Goal: Information Seeking & Learning: Check status

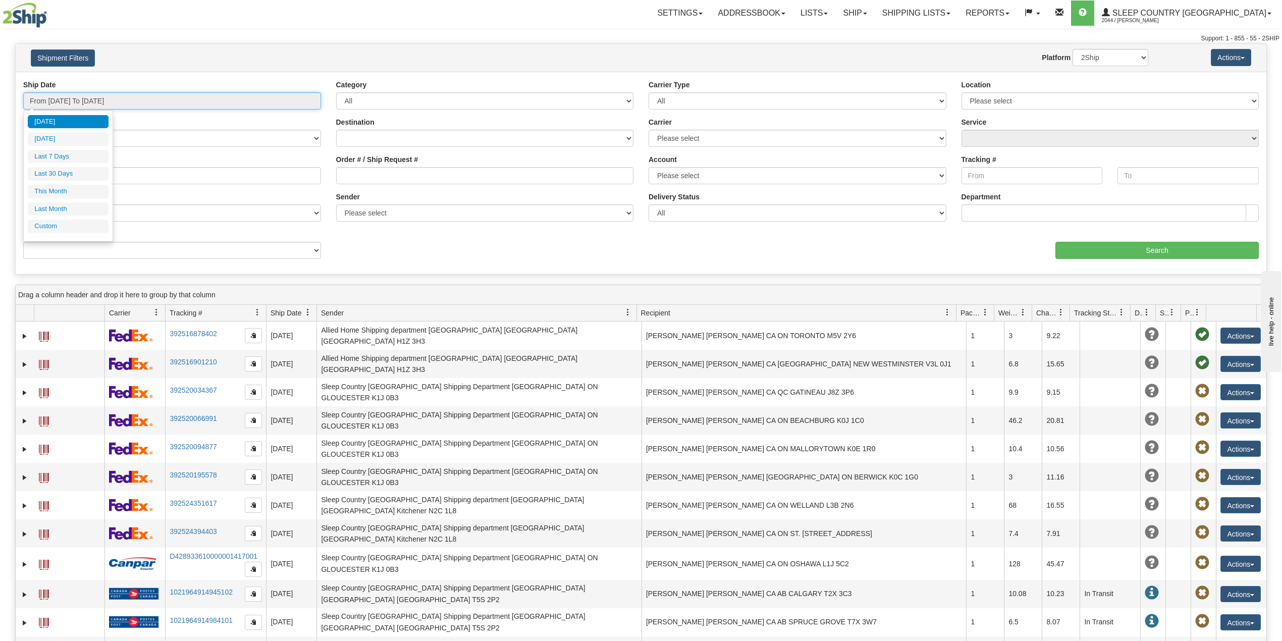
click at [77, 98] on input "From 08/25/2025 To 08/26/2025" at bounding box center [172, 100] width 298 height 17
click at [73, 176] on li "Last 30 Days" at bounding box center [68, 174] width 81 height 14
type input "From 07/28/2025 To 08/26/2025"
click at [76, 183] on input "Reference / PO" at bounding box center [172, 175] width 298 height 17
paste input "9000I014977"
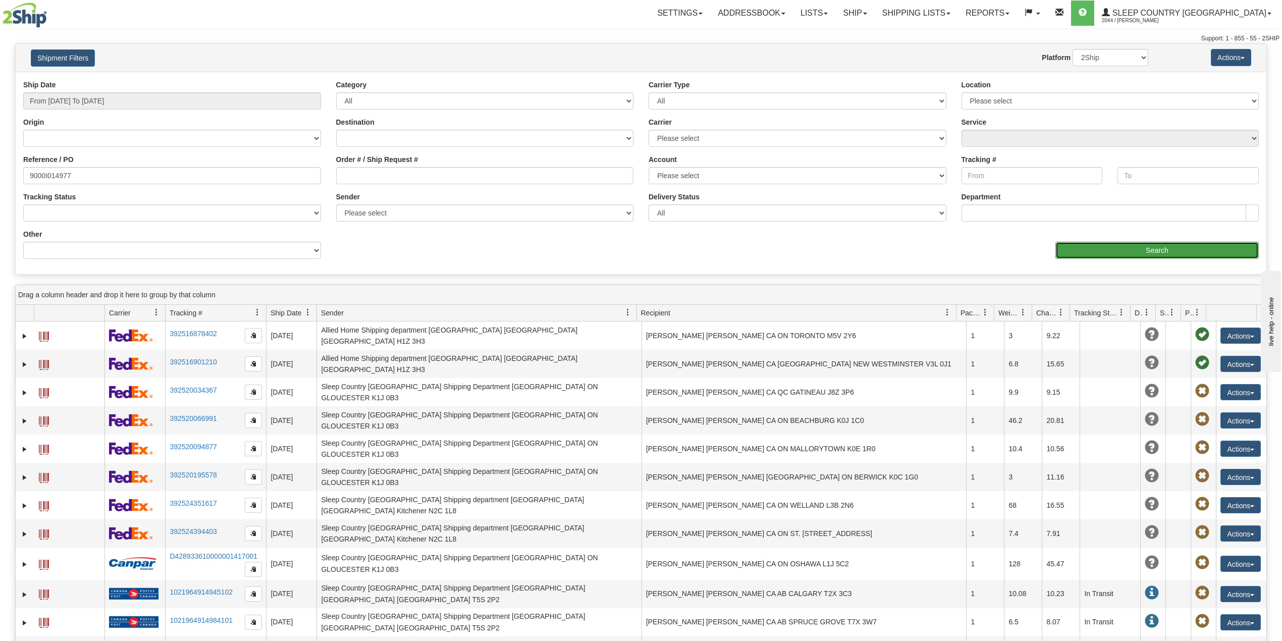
click at [1072, 244] on input "Search" at bounding box center [1156, 250] width 203 height 17
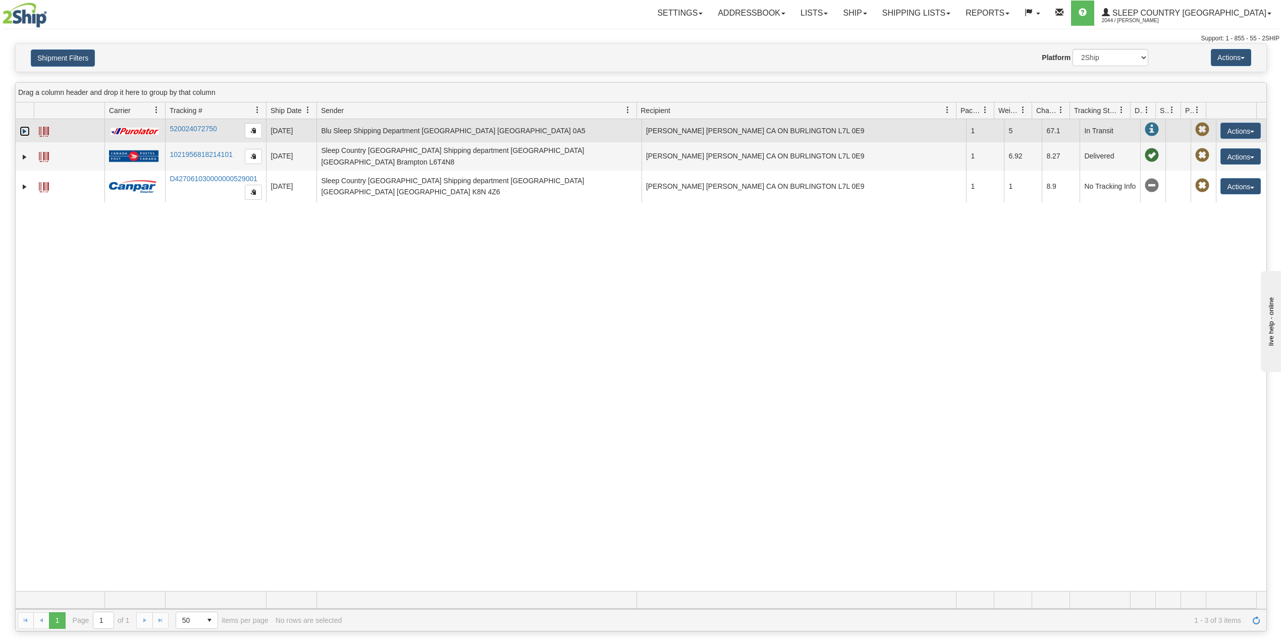
click at [21, 132] on link "Expand" at bounding box center [25, 131] width 10 height 10
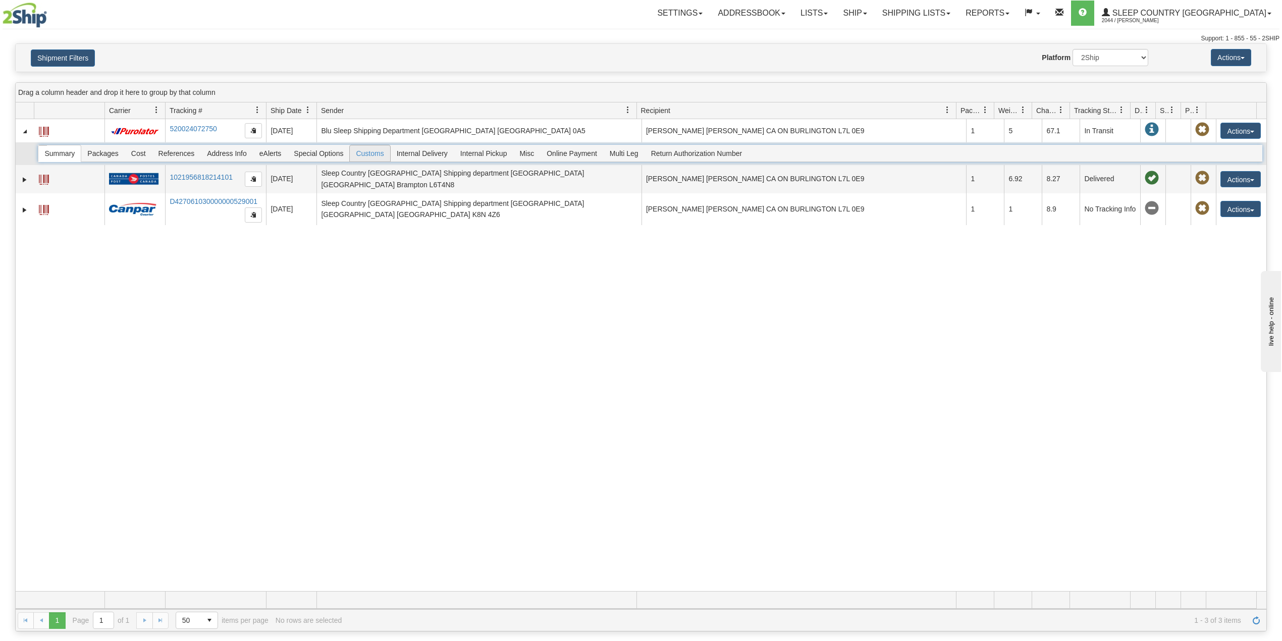
click at [376, 152] on span "Customs" at bounding box center [370, 153] width 40 height 16
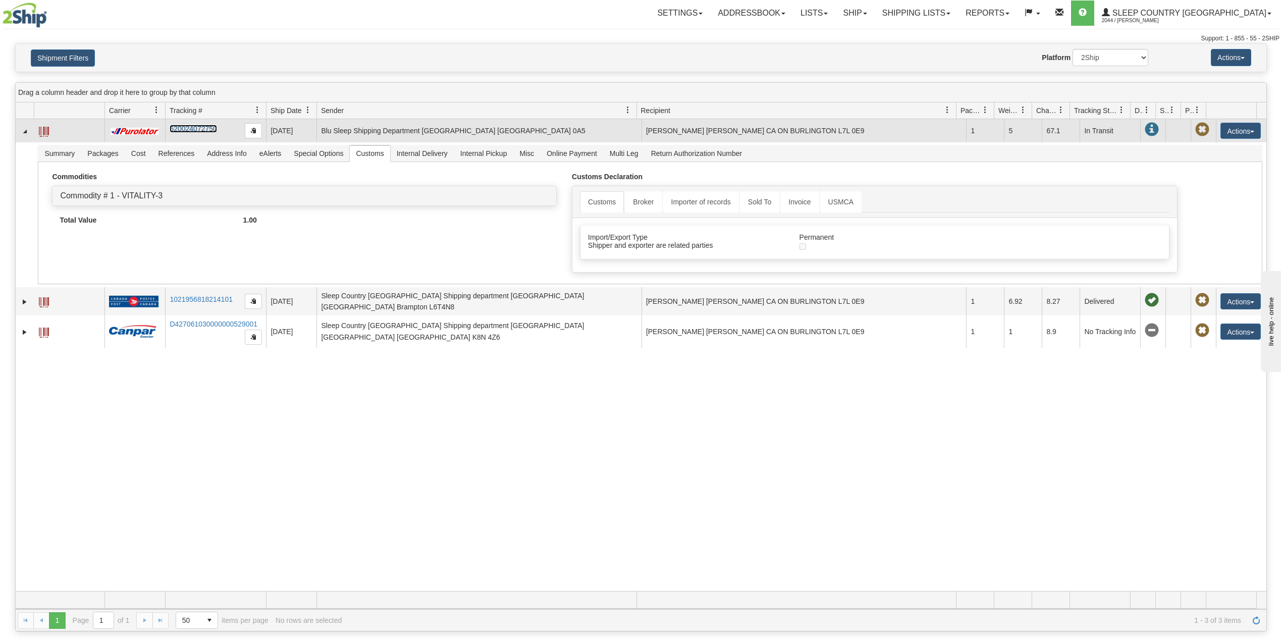
click at [206, 128] on link "520024072750" at bounding box center [193, 129] width 47 height 8
click at [196, 129] on link "520024072750" at bounding box center [193, 129] width 47 height 8
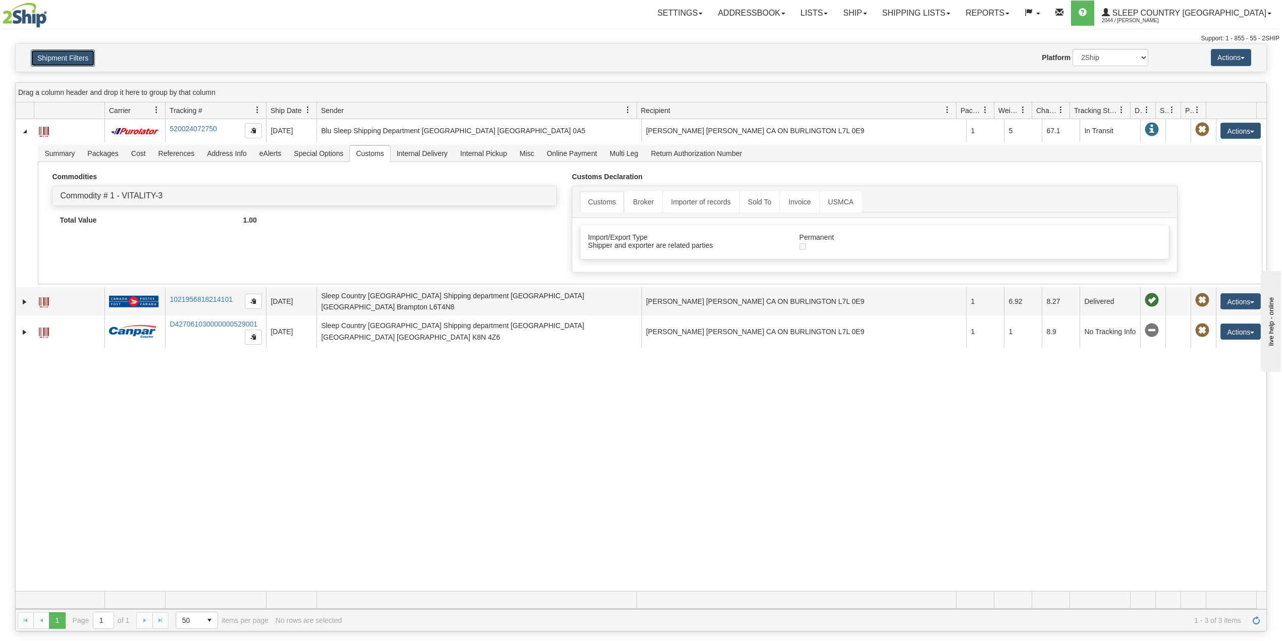
click at [62, 55] on button "Shipment Filters" at bounding box center [63, 57] width 64 height 17
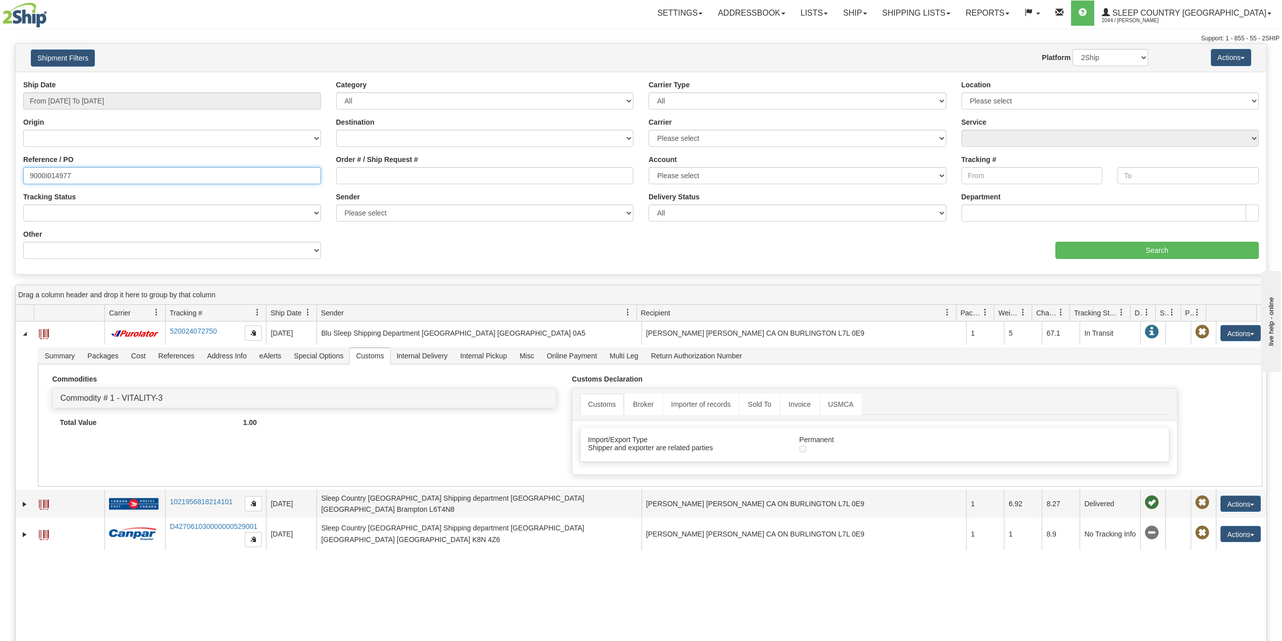
click at [57, 175] on input "9000I014977" at bounding box center [172, 175] width 298 height 17
paste input "H993389"
type input "9000H993389"
click at [1095, 248] on input "Search" at bounding box center [1156, 250] width 203 height 17
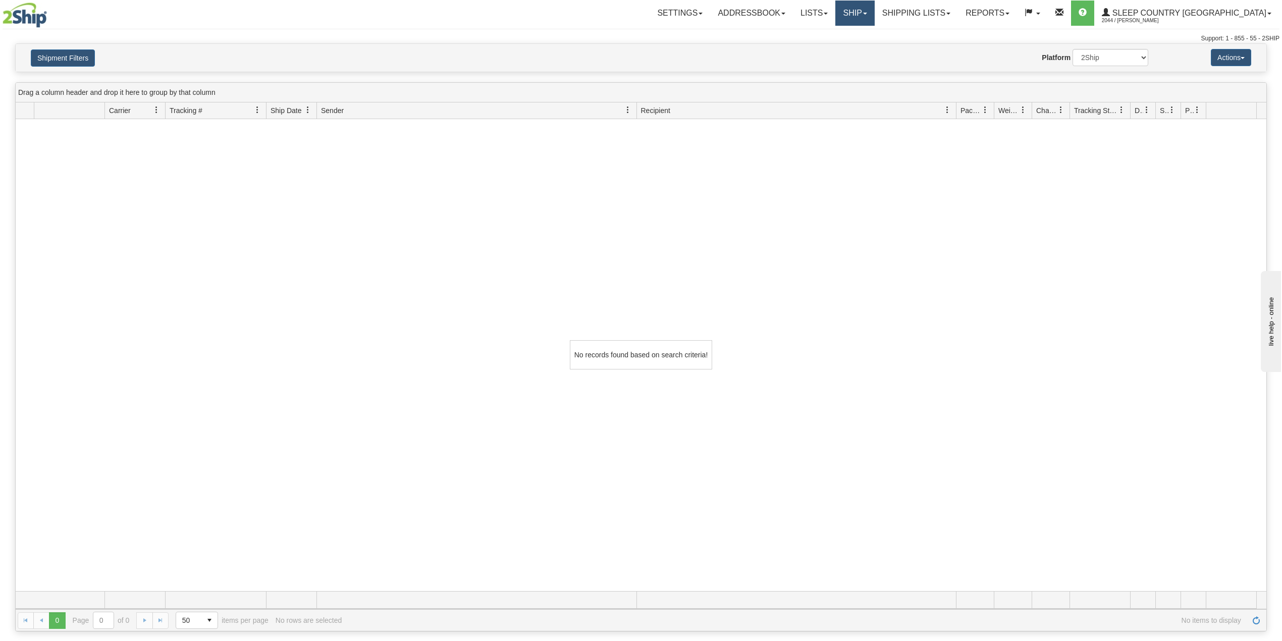
click at [874, 13] on link "Ship" at bounding box center [854, 13] width 39 height 25
click at [864, 47] on span "OnHold / Order Queue" at bounding box center [828, 48] width 71 height 8
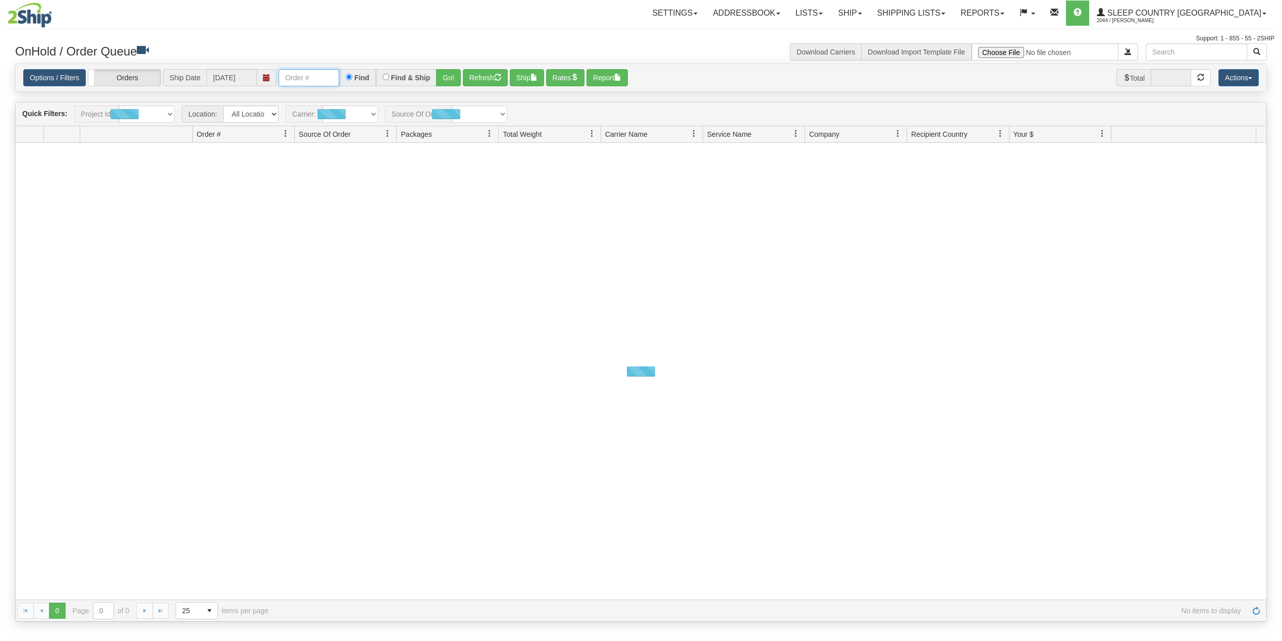
click at [320, 79] on input "text" at bounding box center [309, 77] width 61 height 17
paste input "9000H993389"
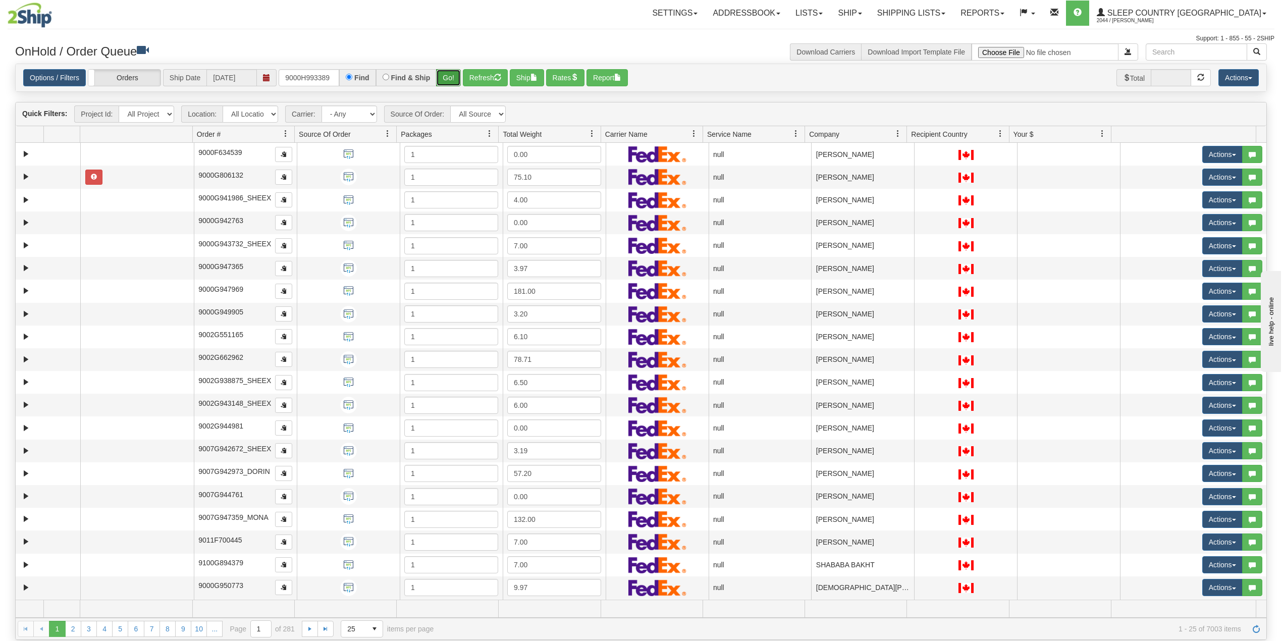
click at [453, 77] on button "Go!" at bounding box center [448, 77] width 25 height 17
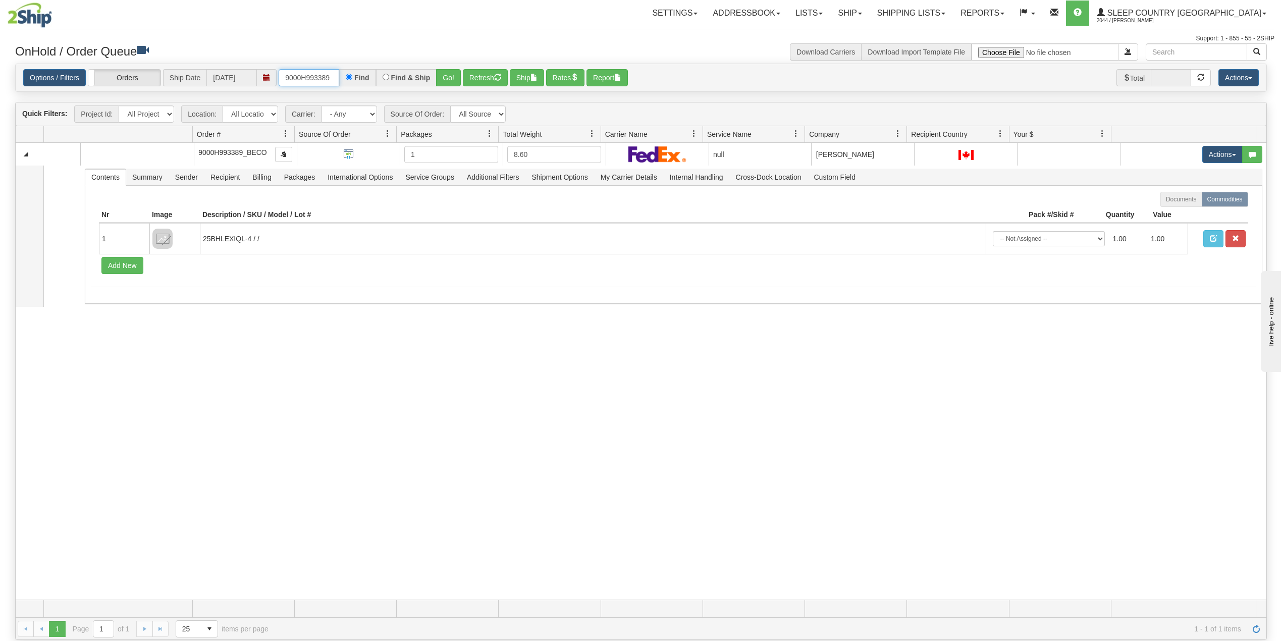
click at [305, 77] on input "9000H993389" at bounding box center [309, 77] width 61 height 17
paste input "I007445"
type input "9000I007445"
click at [449, 78] on button "Go!" at bounding box center [448, 77] width 25 height 17
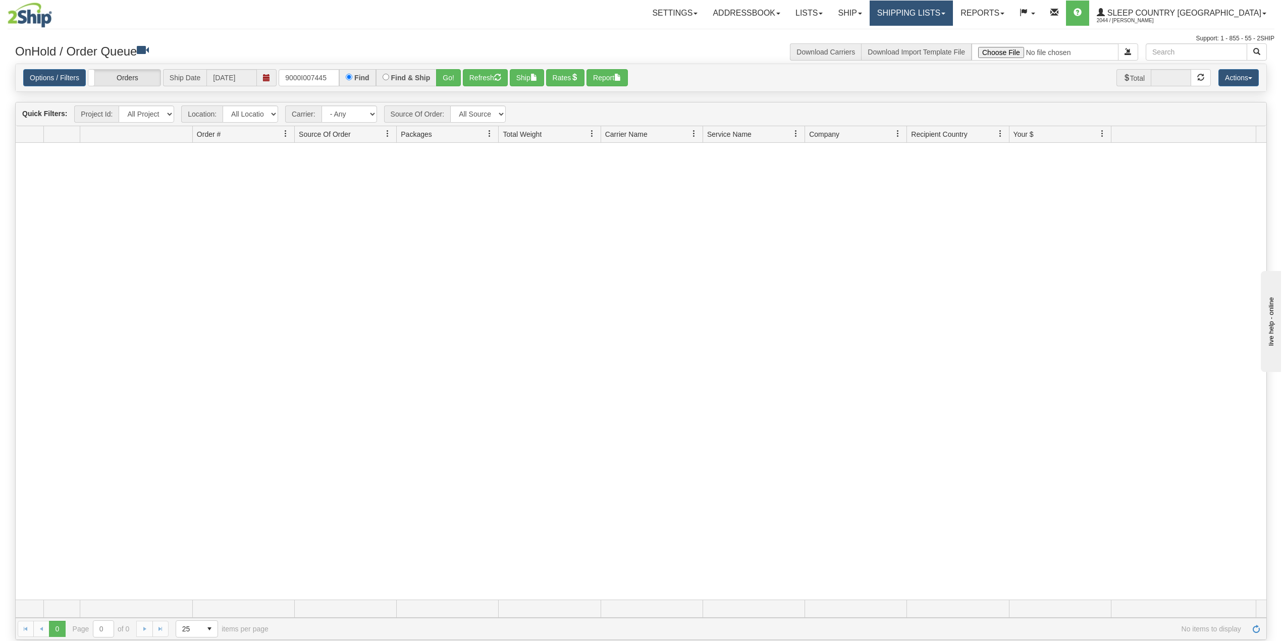
click at [953, 10] on link "Shipping lists" at bounding box center [911, 13] width 83 height 25
click at [942, 47] on span "Search Shipment History" at bounding box center [903, 48] width 78 height 8
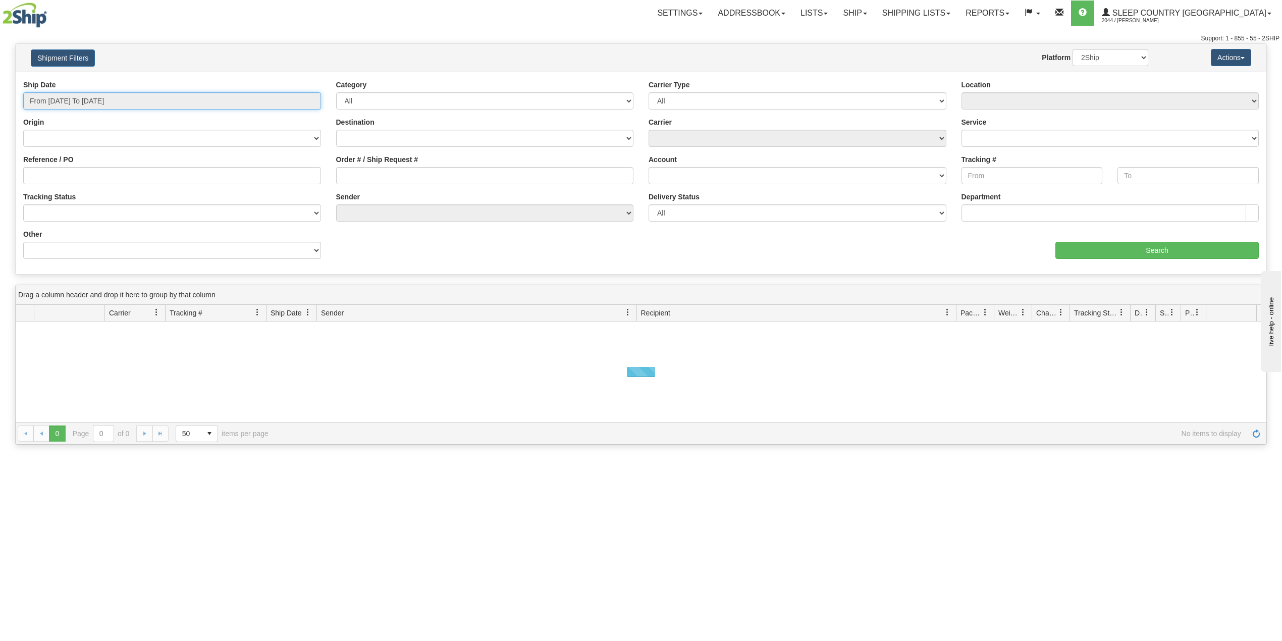
click at [95, 101] on input "From 08/25/2025 To 08/26/2025" at bounding box center [172, 100] width 298 height 17
click at [64, 174] on li "Last 30 Days" at bounding box center [68, 174] width 81 height 14
type input "From 07/28/2025 To 08/26/2025"
click at [67, 174] on input "Reference / PO" at bounding box center [172, 175] width 298 height 17
paste input "9000I007445"
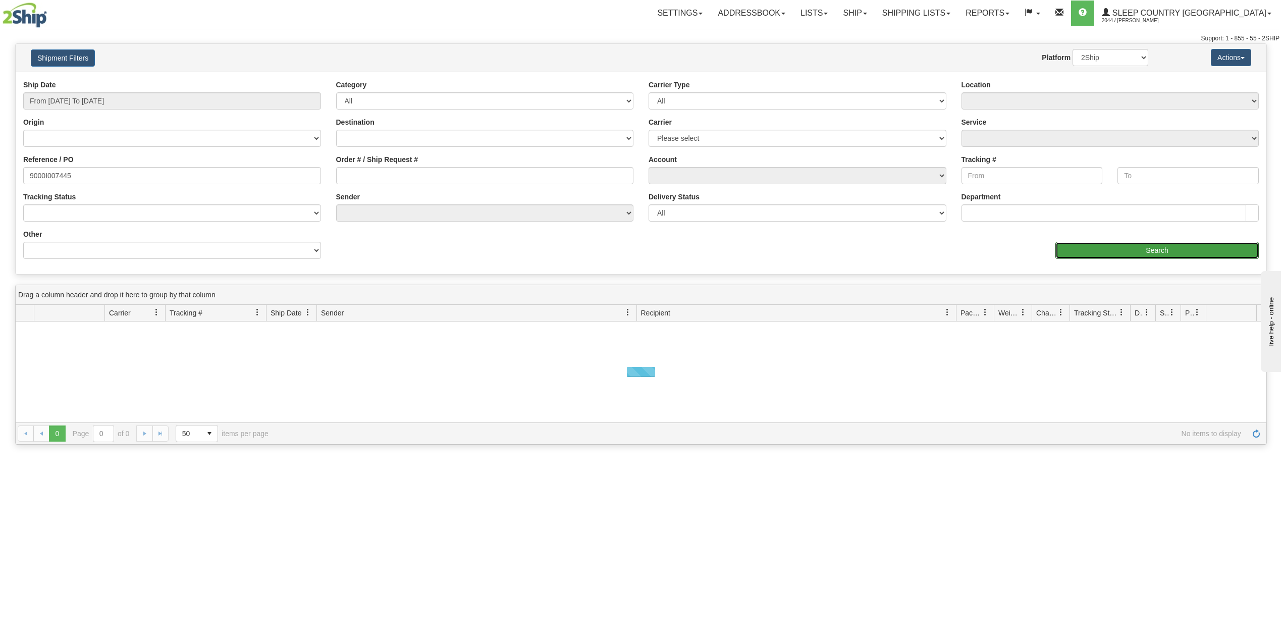
click at [1111, 248] on input "Search" at bounding box center [1156, 250] width 203 height 17
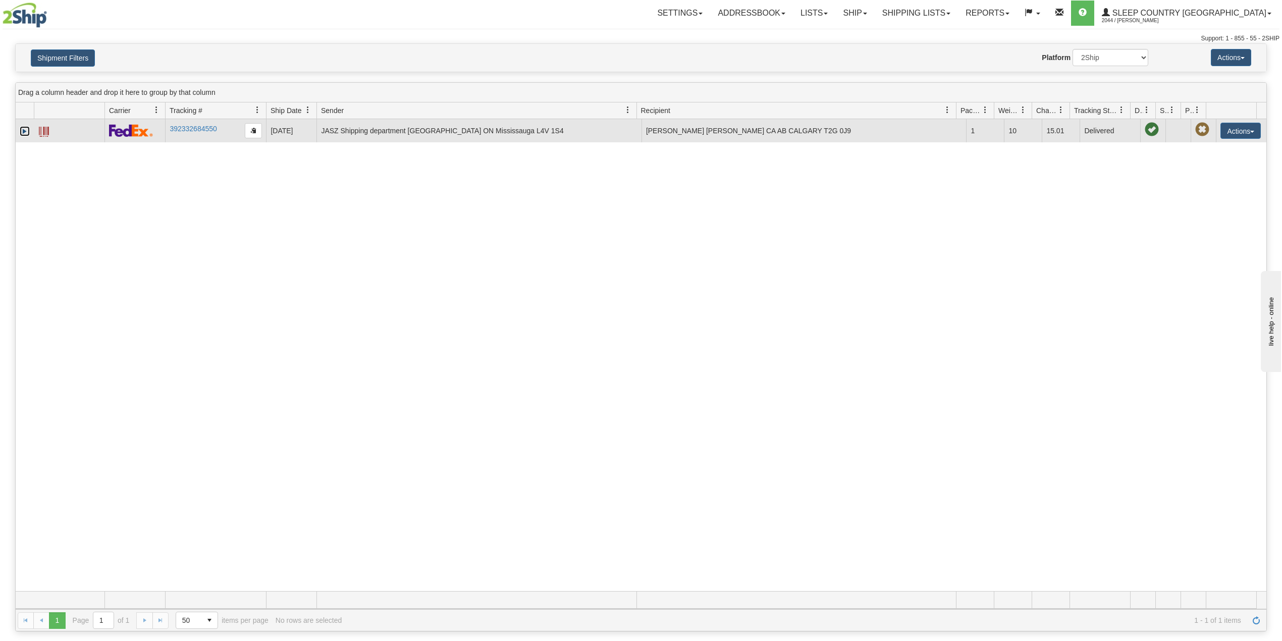
click at [24, 133] on link "Expand" at bounding box center [25, 131] width 10 height 10
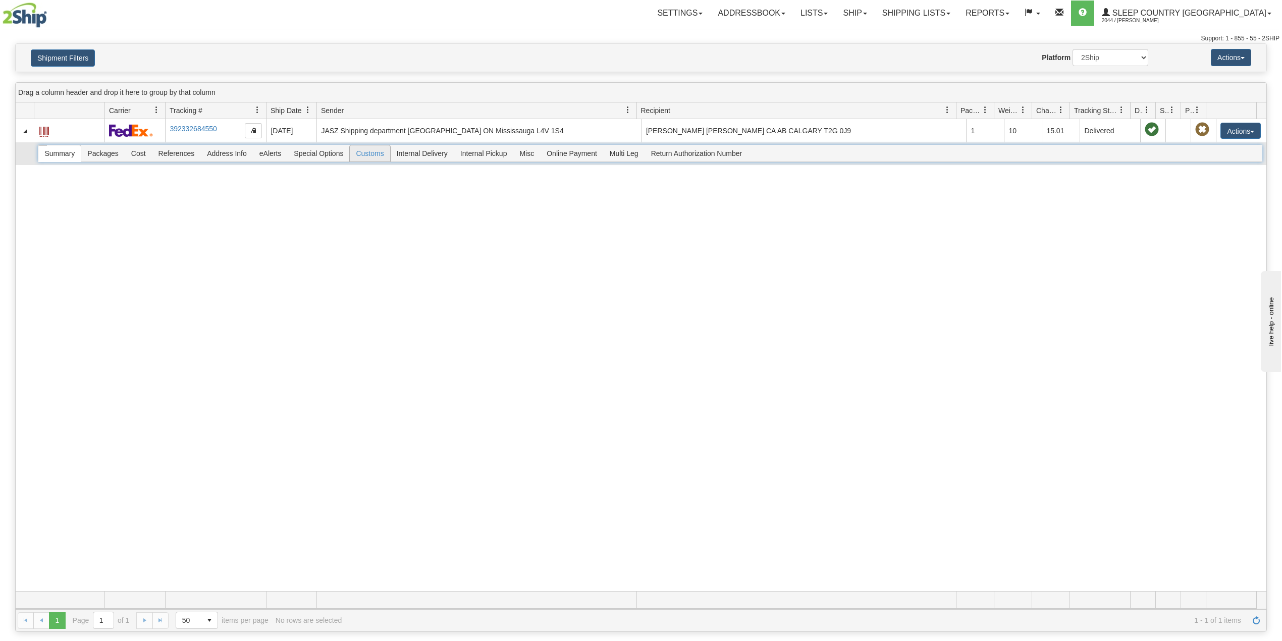
click at [375, 148] on span "Customs" at bounding box center [370, 153] width 40 height 16
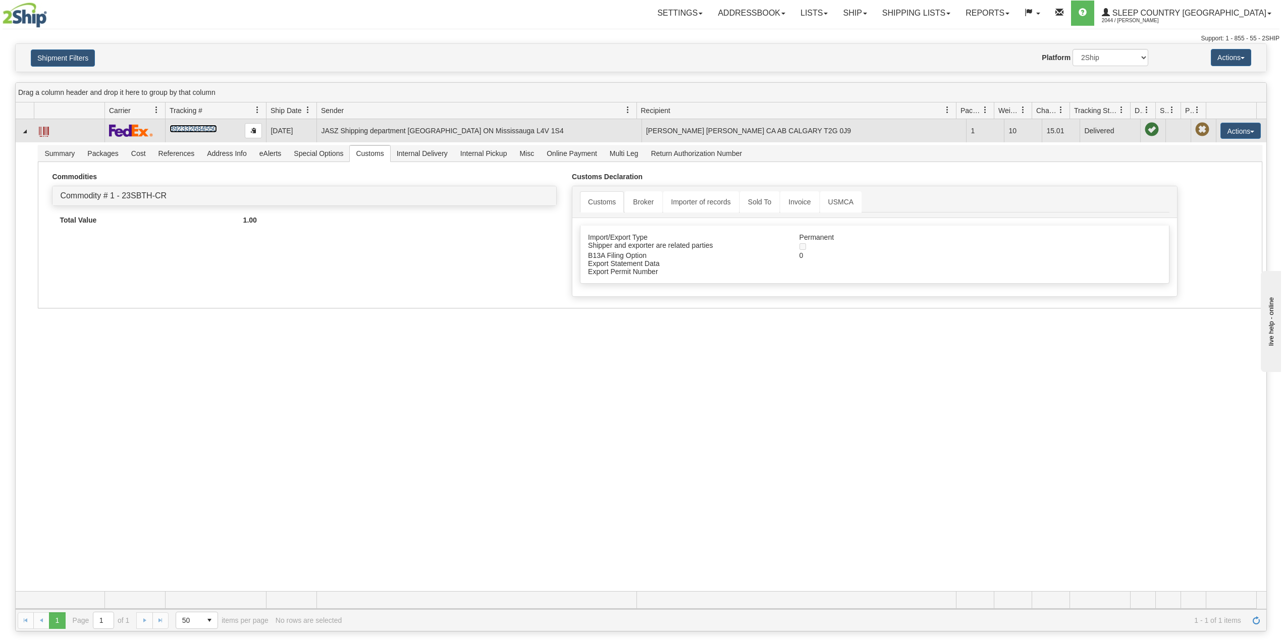
click at [200, 129] on link "392332684550" at bounding box center [193, 129] width 47 height 8
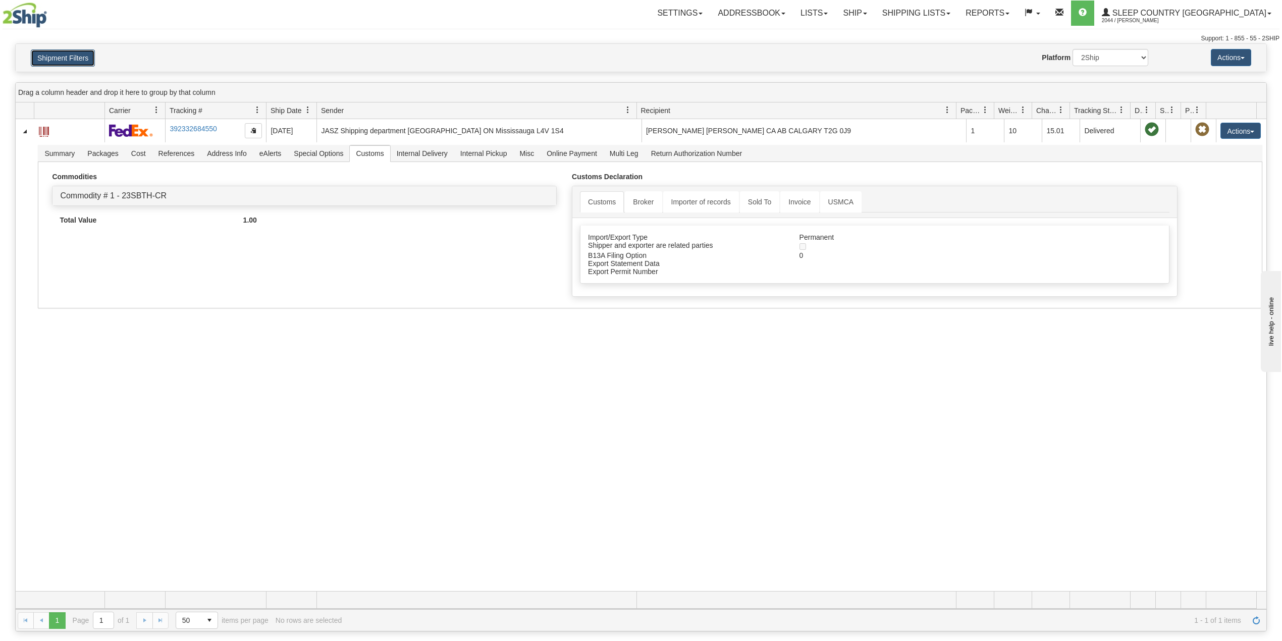
click at [59, 57] on button "Shipment Filters" at bounding box center [63, 57] width 64 height 17
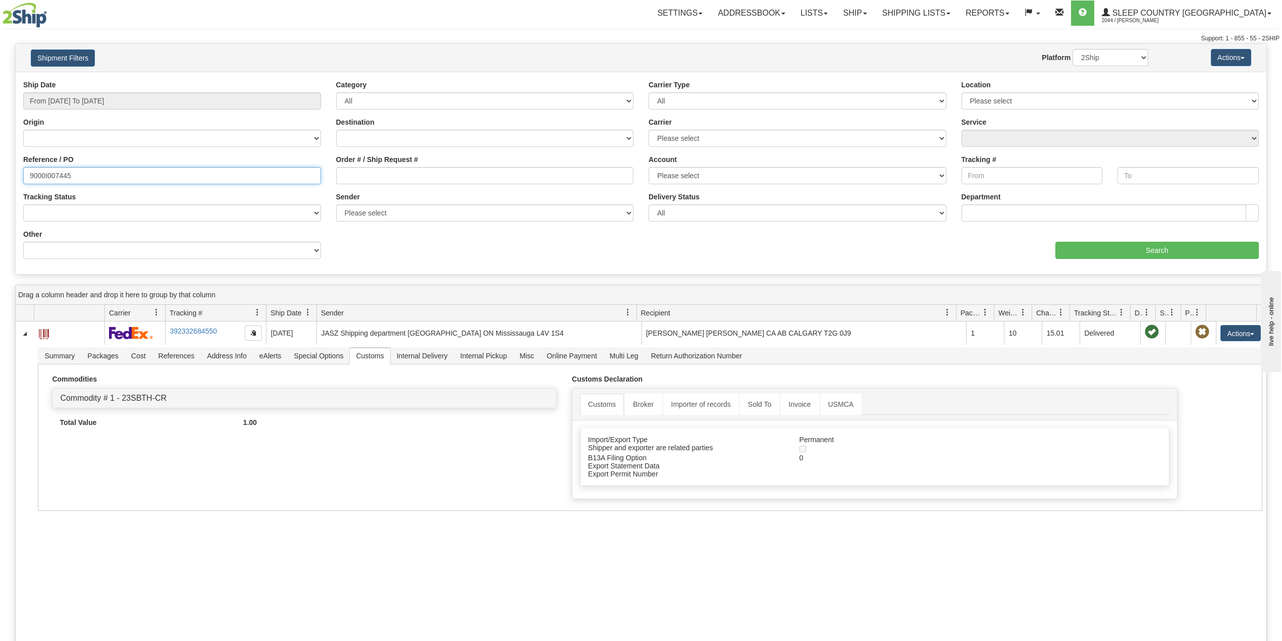
click at [55, 171] on input "9000I007445" at bounding box center [172, 175] width 298 height 17
paste input "11909"
click at [1117, 245] on input "Search" at bounding box center [1156, 250] width 203 height 17
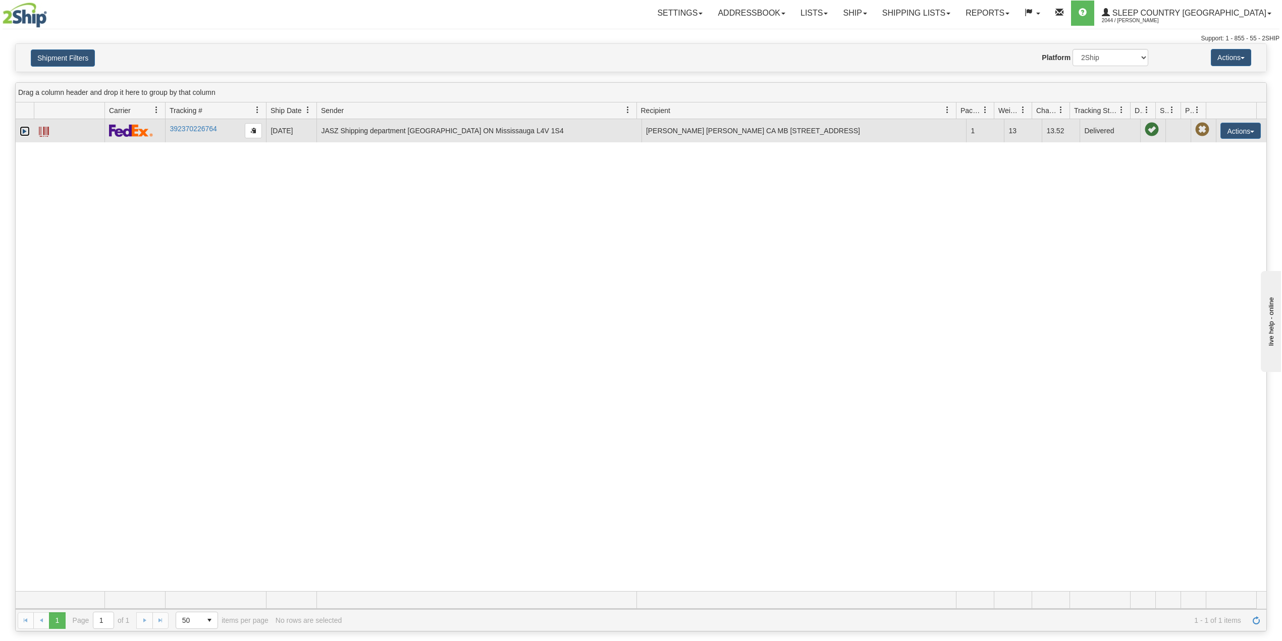
click at [23, 130] on link "Expand" at bounding box center [25, 131] width 10 height 10
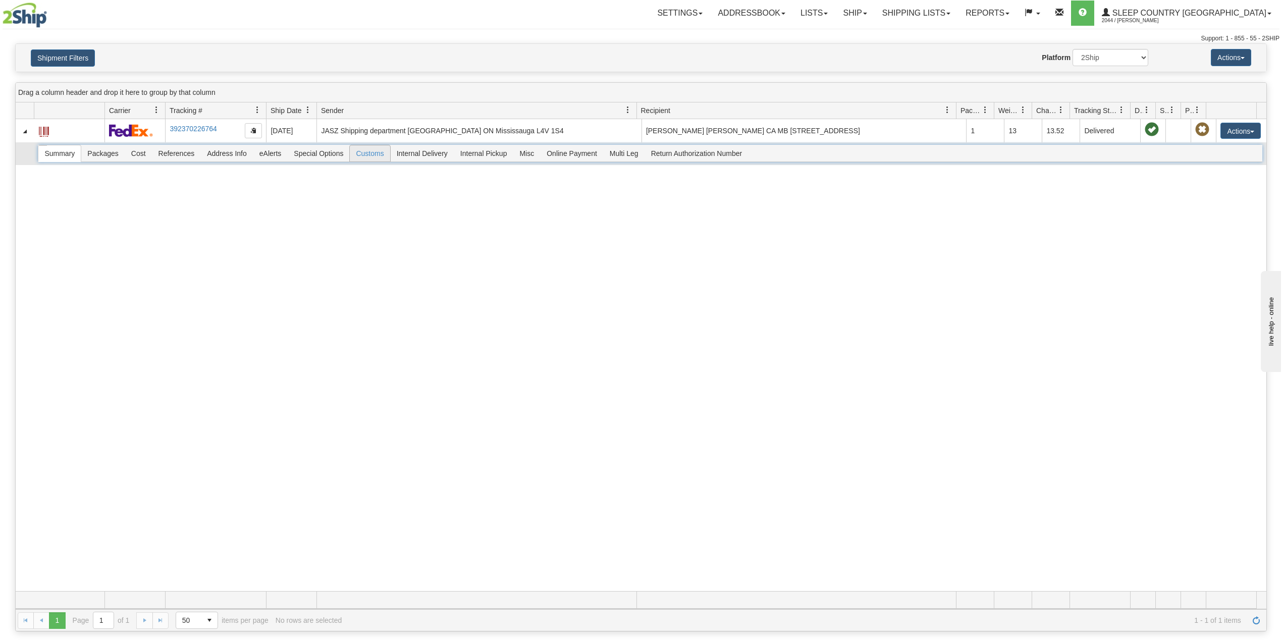
click at [374, 153] on span "Customs" at bounding box center [370, 153] width 40 height 16
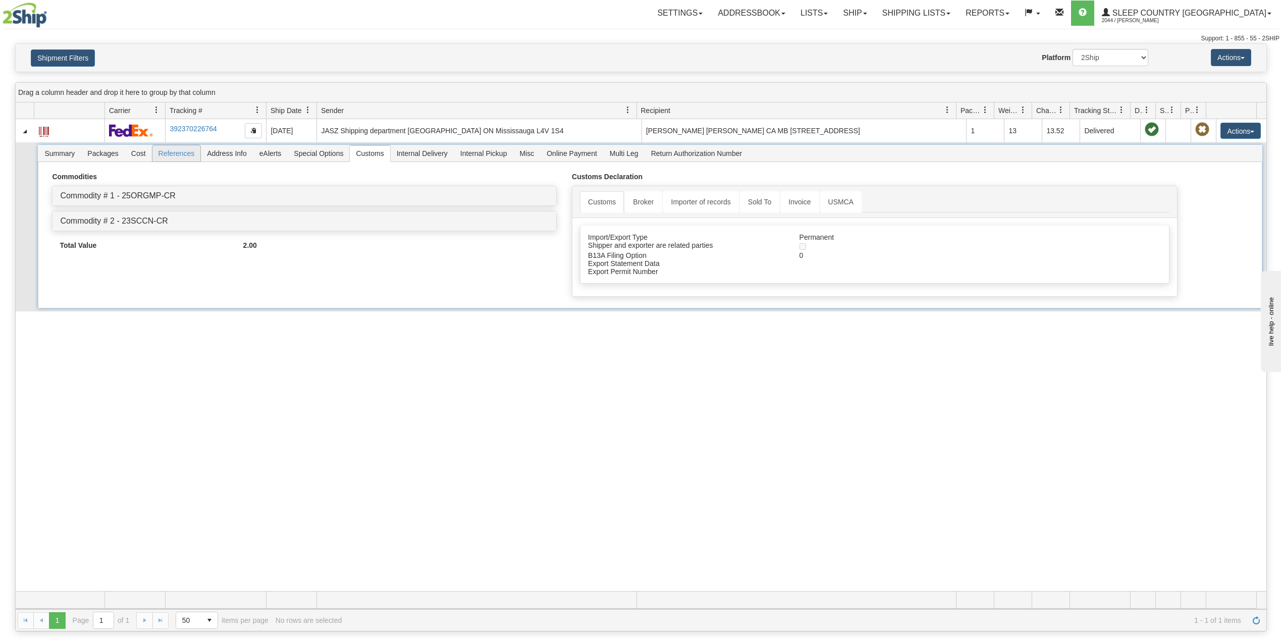
click at [182, 151] on span "References" at bounding box center [176, 153] width 48 height 16
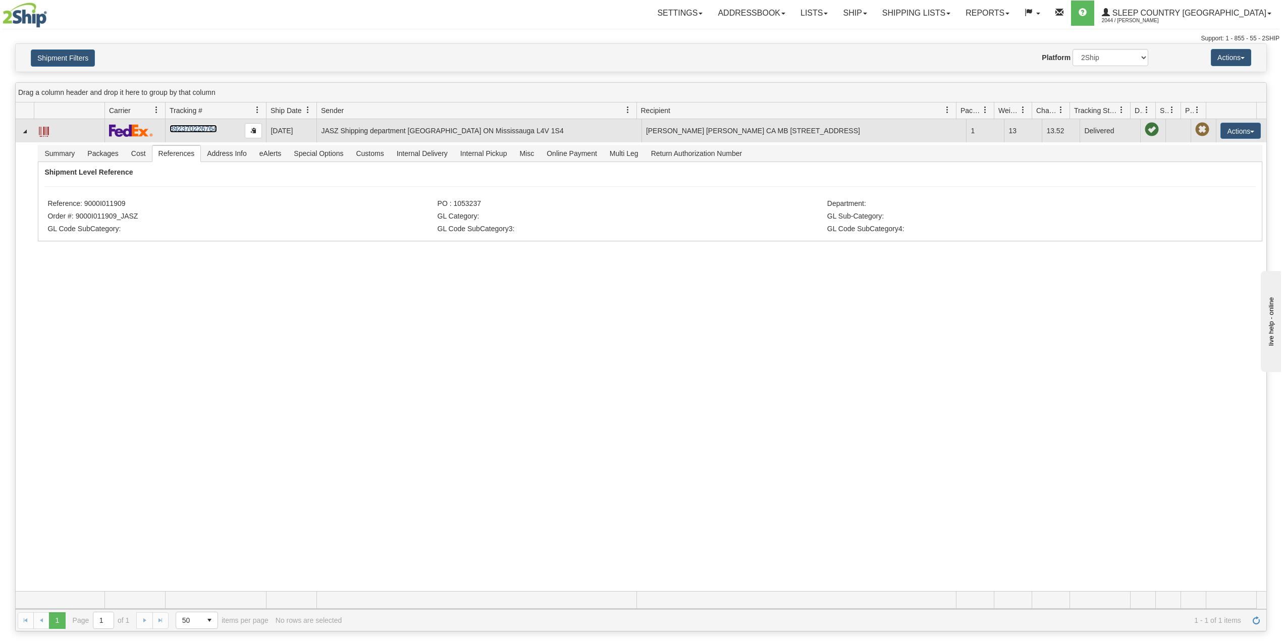
click at [194, 128] on link "392370226764" at bounding box center [193, 129] width 47 height 8
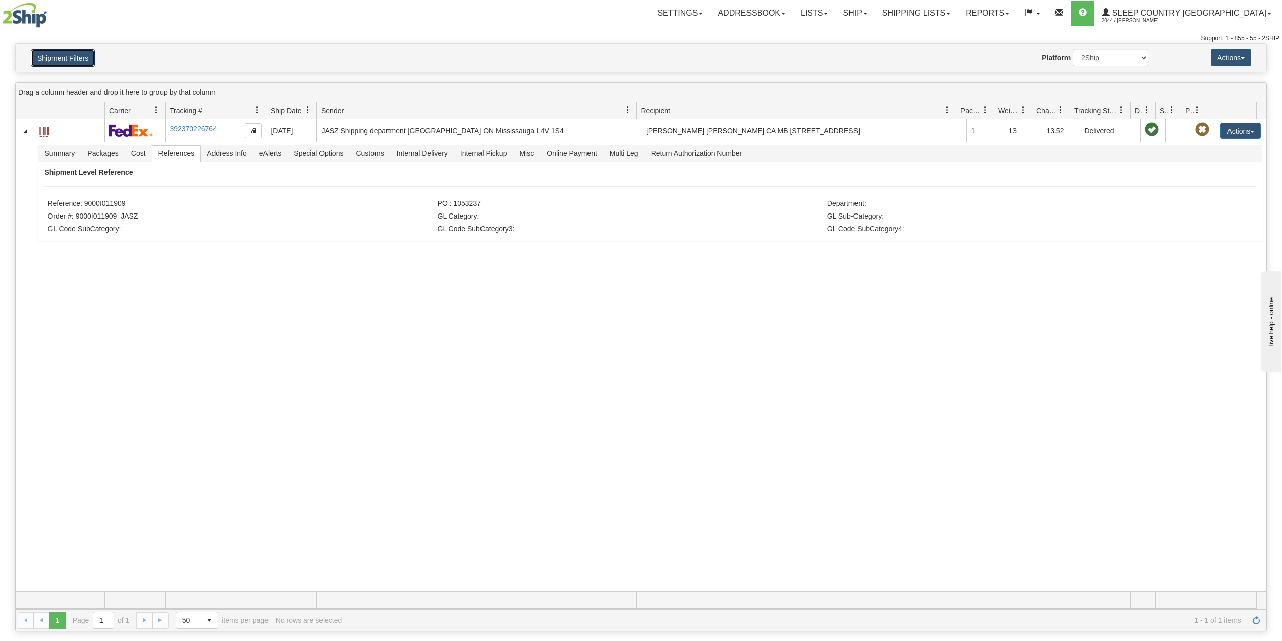
drag, startPoint x: 72, startPoint y: 59, endPoint x: 73, endPoint y: 68, distance: 9.2
click at [71, 59] on button "Shipment Filters" at bounding box center [63, 57] width 64 height 17
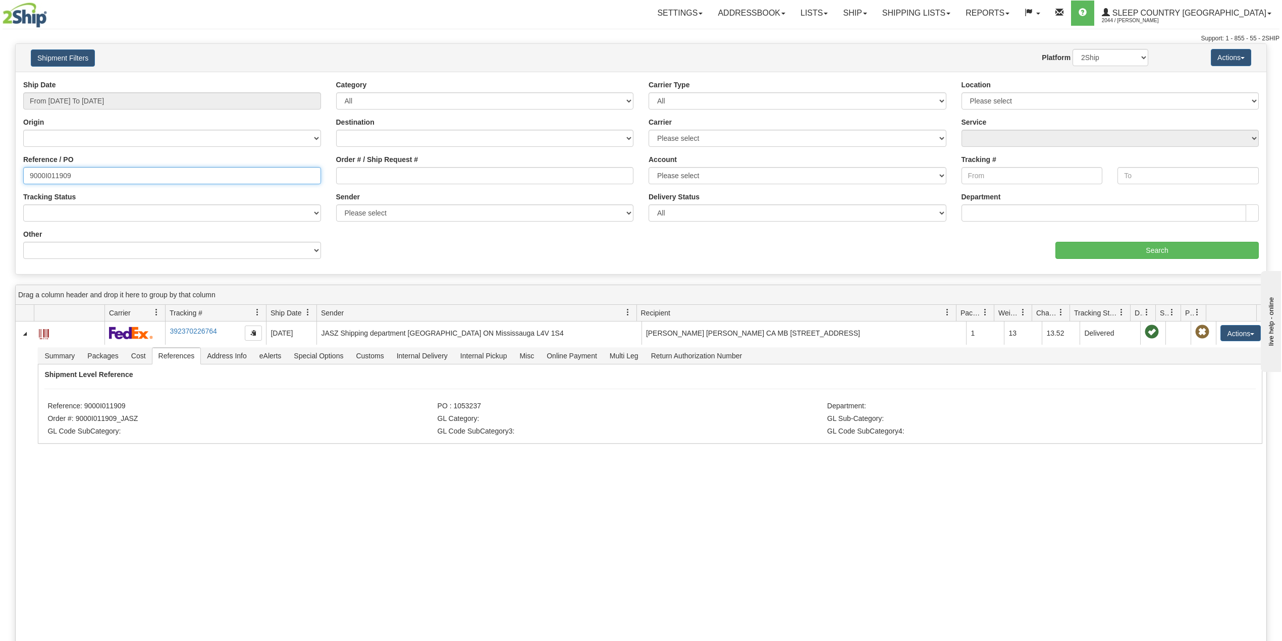
click at [57, 178] on input "9000I011909" at bounding box center [172, 175] width 298 height 17
paste input "7936"
click at [1084, 251] on input "Search" at bounding box center [1156, 250] width 203 height 17
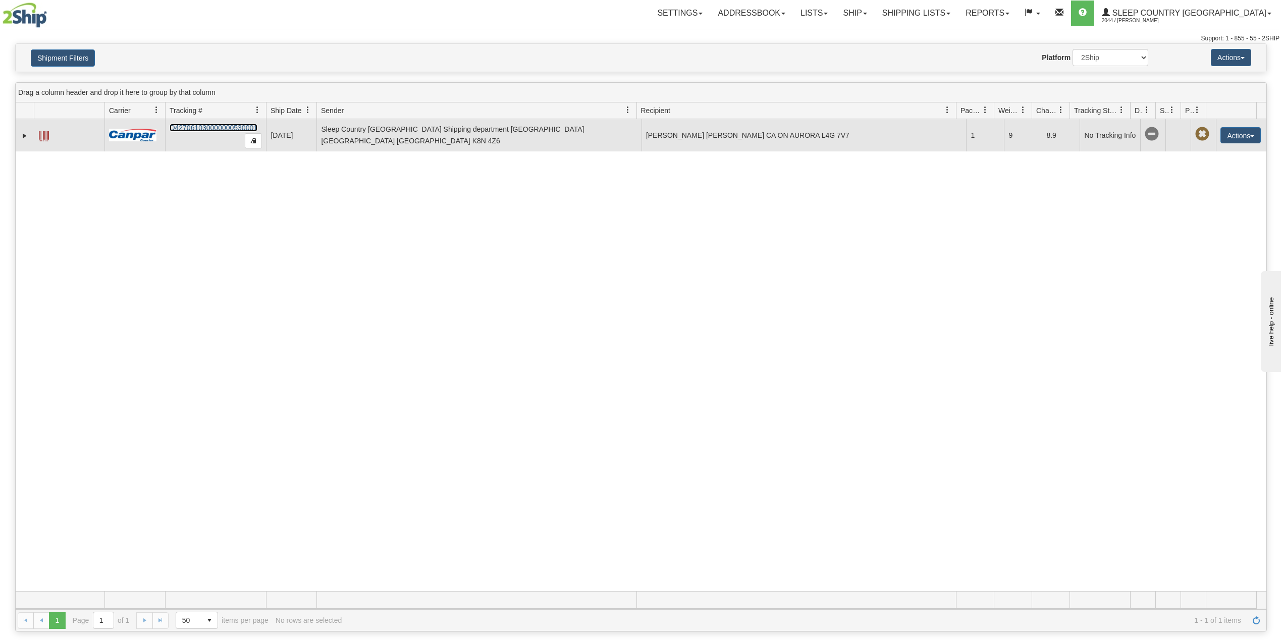
click at [214, 128] on link "D427061030000000530001" at bounding box center [214, 128] width 88 height 8
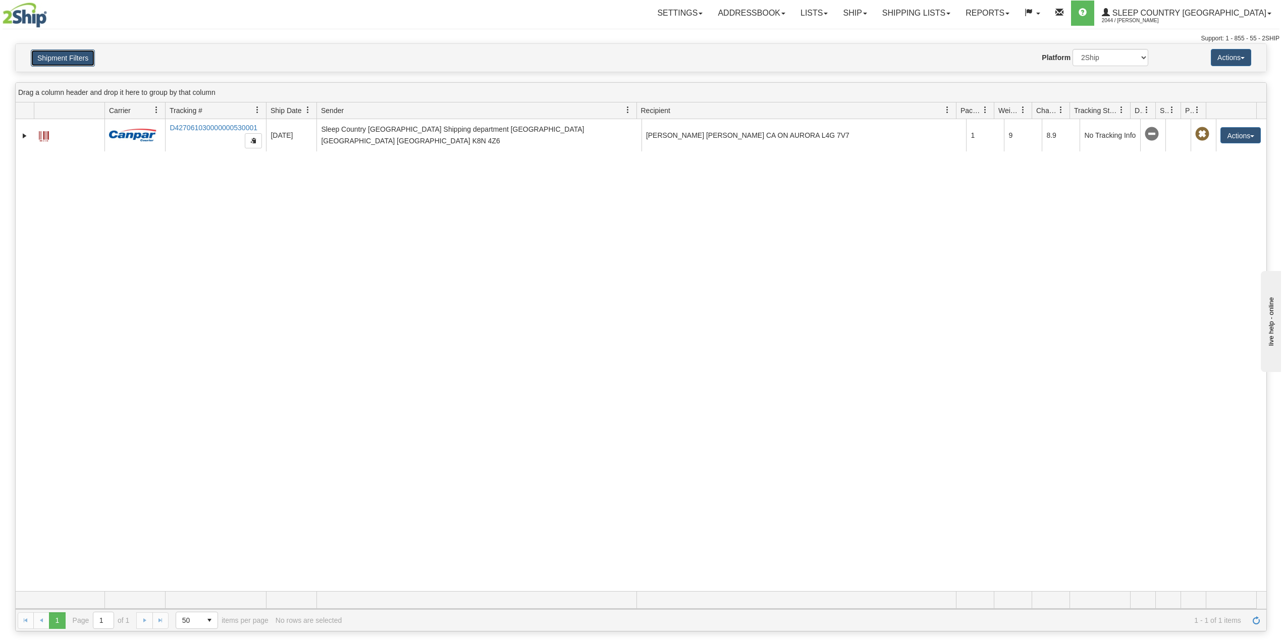
click at [87, 63] on button "Shipment Filters" at bounding box center [63, 57] width 64 height 17
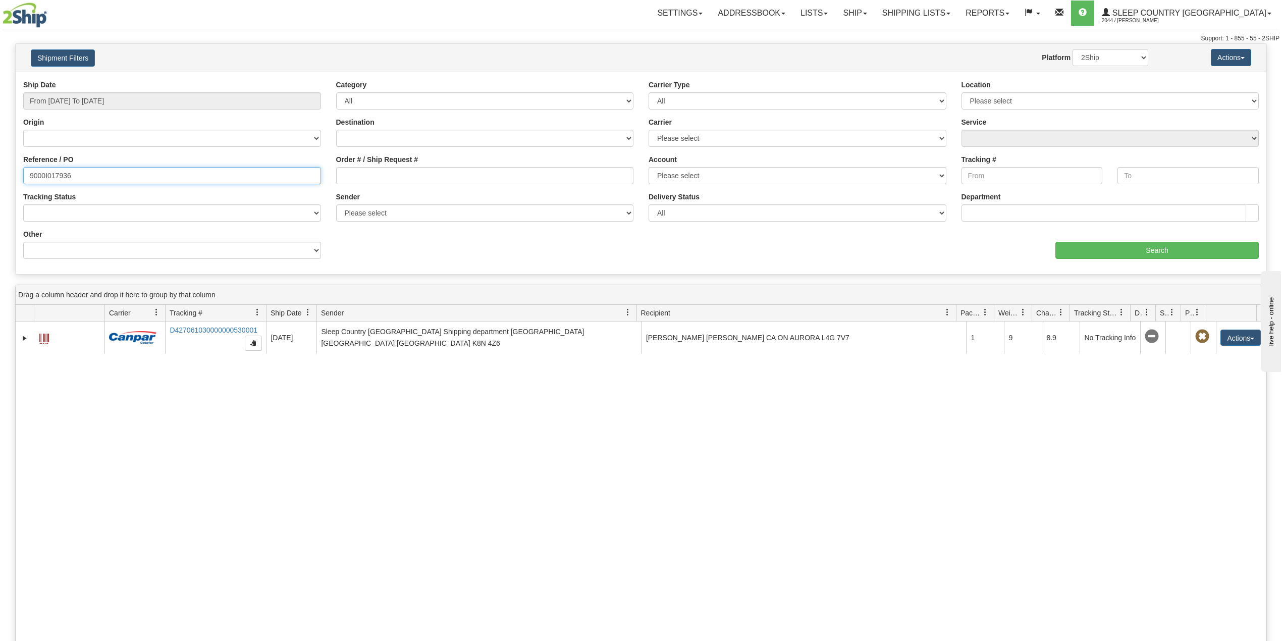
click at [57, 174] on input "9000I017936" at bounding box center [172, 175] width 298 height 17
paste input "2H983235"
click at [1109, 249] on input "Search" at bounding box center [1156, 250] width 203 height 17
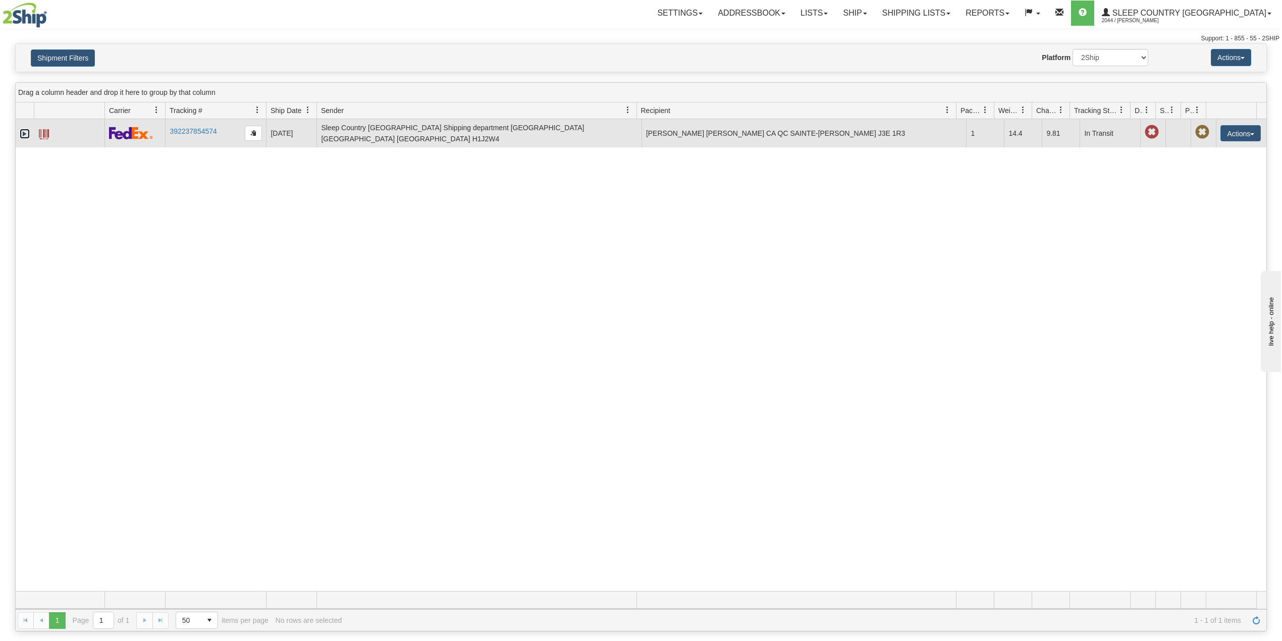
click at [21, 134] on link "Expand" at bounding box center [25, 134] width 10 height 10
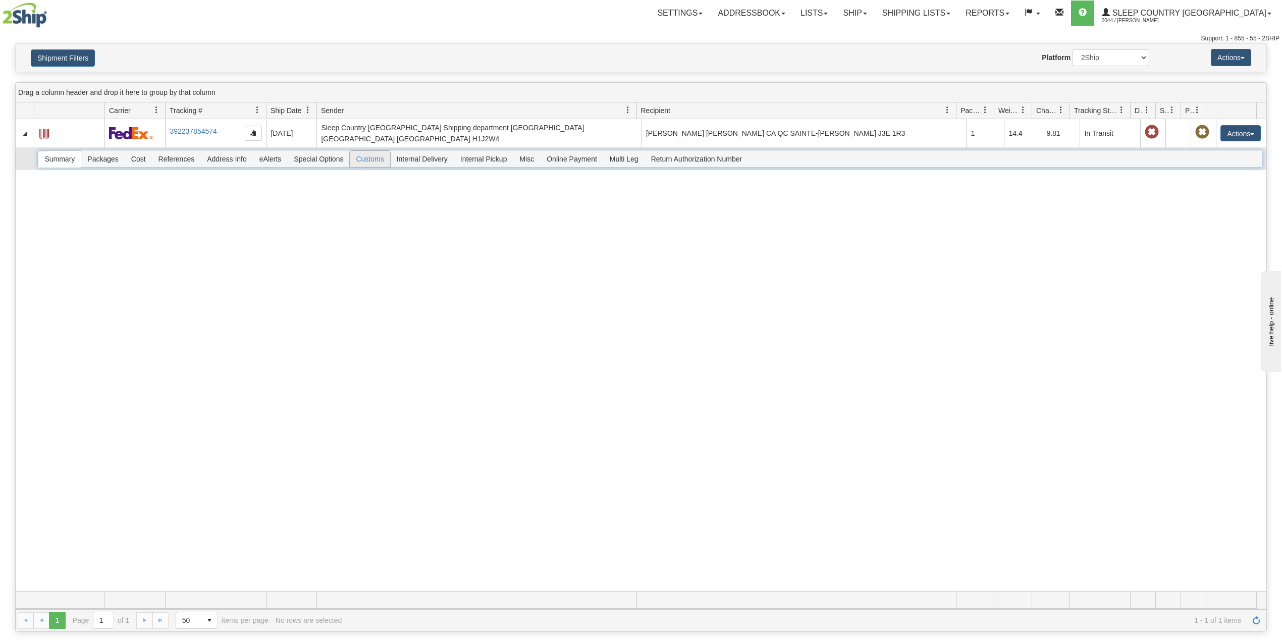
click at [366, 158] on span "Customs" at bounding box center [370, 159] width 40 height 16
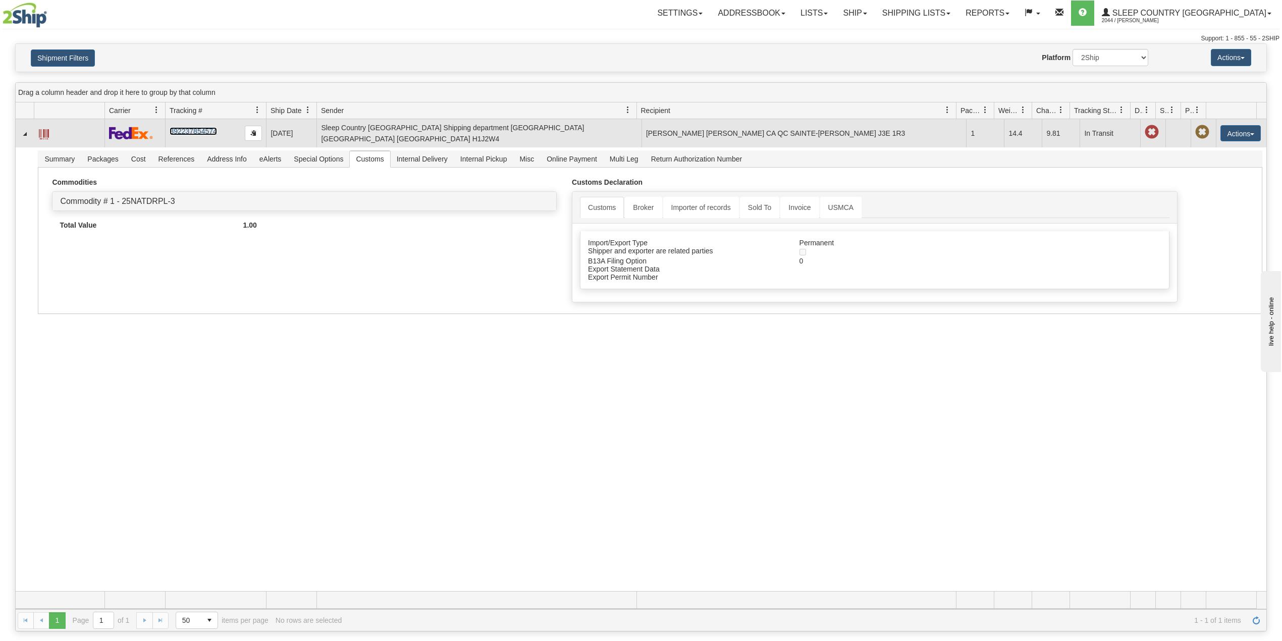
click at [198, 127] on link "392237854574" at bounding box center [193, 131] width 47 height 8
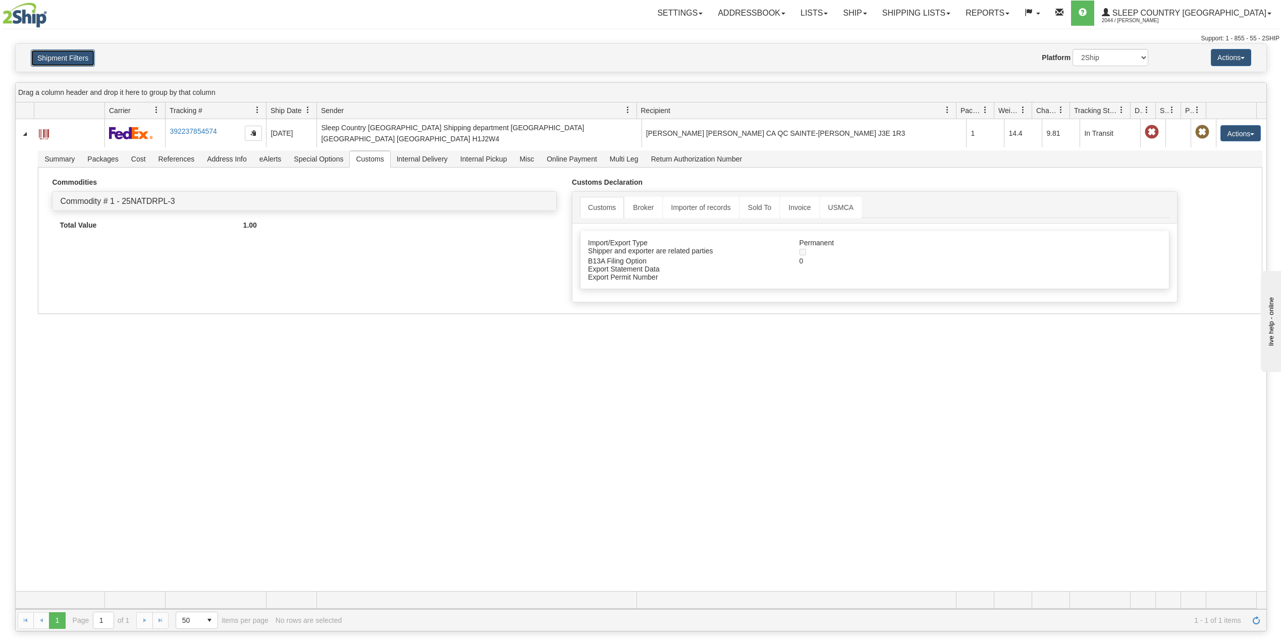
click at [48, 63] on button "Shipment Filters" at bounding box center [63, 57] width 64 height 17
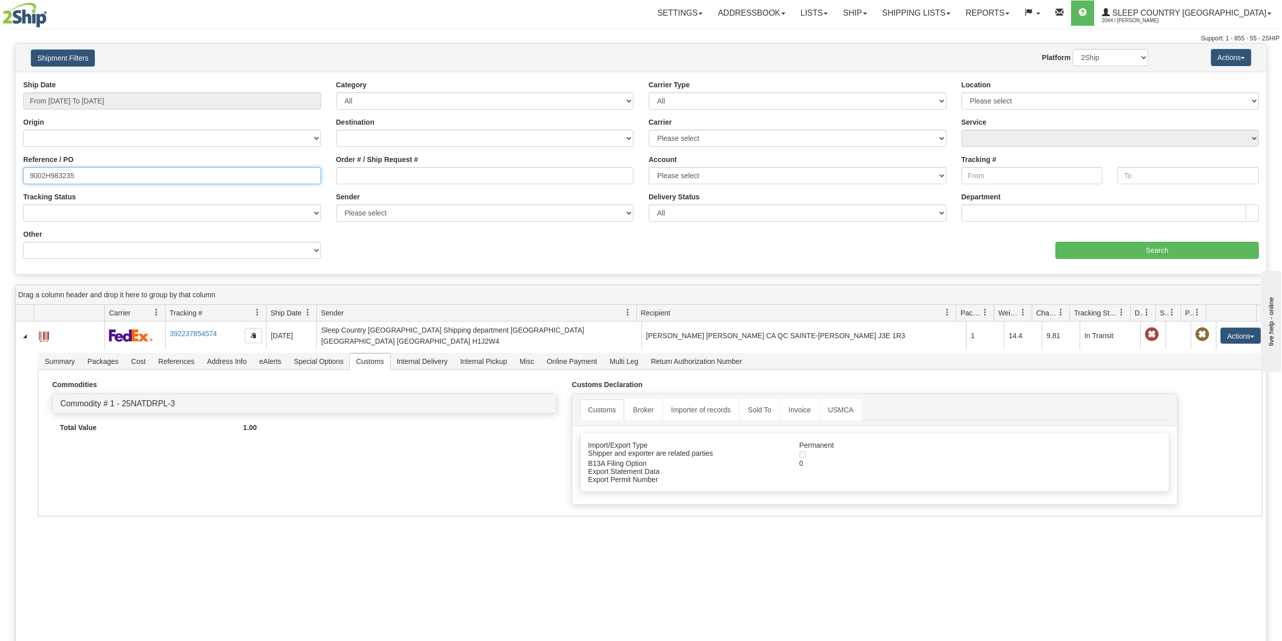
click at [43, 173] on input "9002H983235" at bounding box center [172, 175] width 298 height 17
click at [43, 172] on input "9002H983235" at bounding box center [172, 175] width 298 height 17
paste input "0I015119"
click at [1119, 247] on input "Search" at bounding box center [1156, 250] width 203 height 17
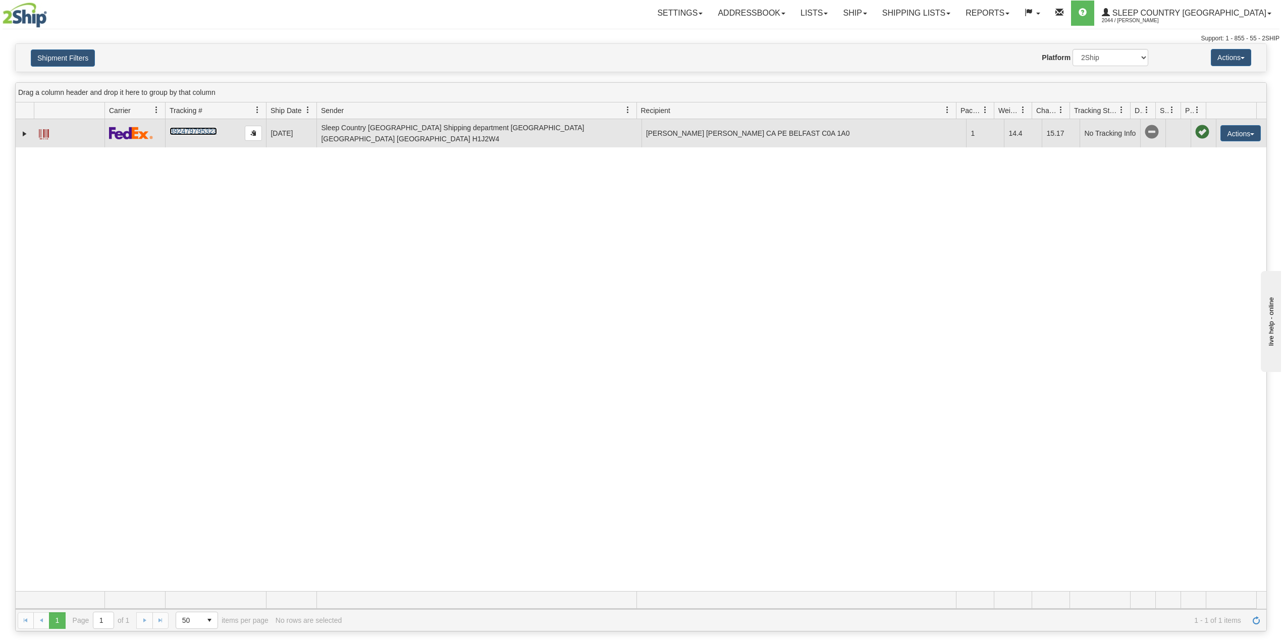
click at [197, 133] on link "392479795323" at bounding box center [193, 131] width 47 height 8
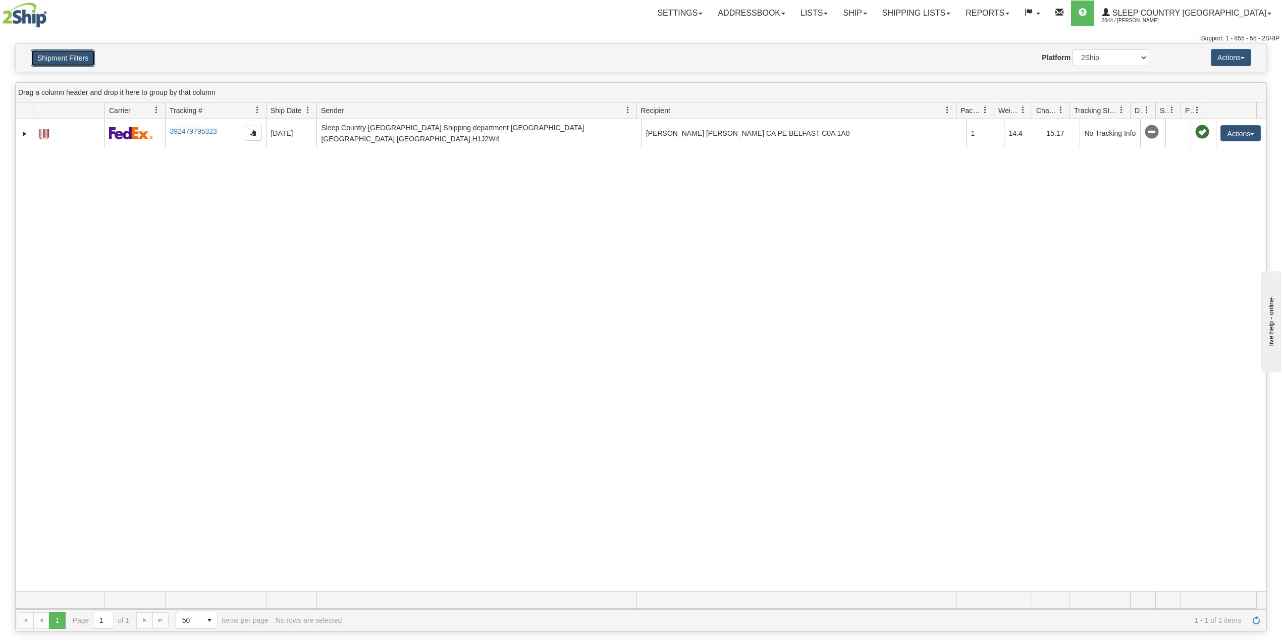
click at [79, 53] on button "Shipment Filters" at bounding box center [63, 57] width 64 height 17
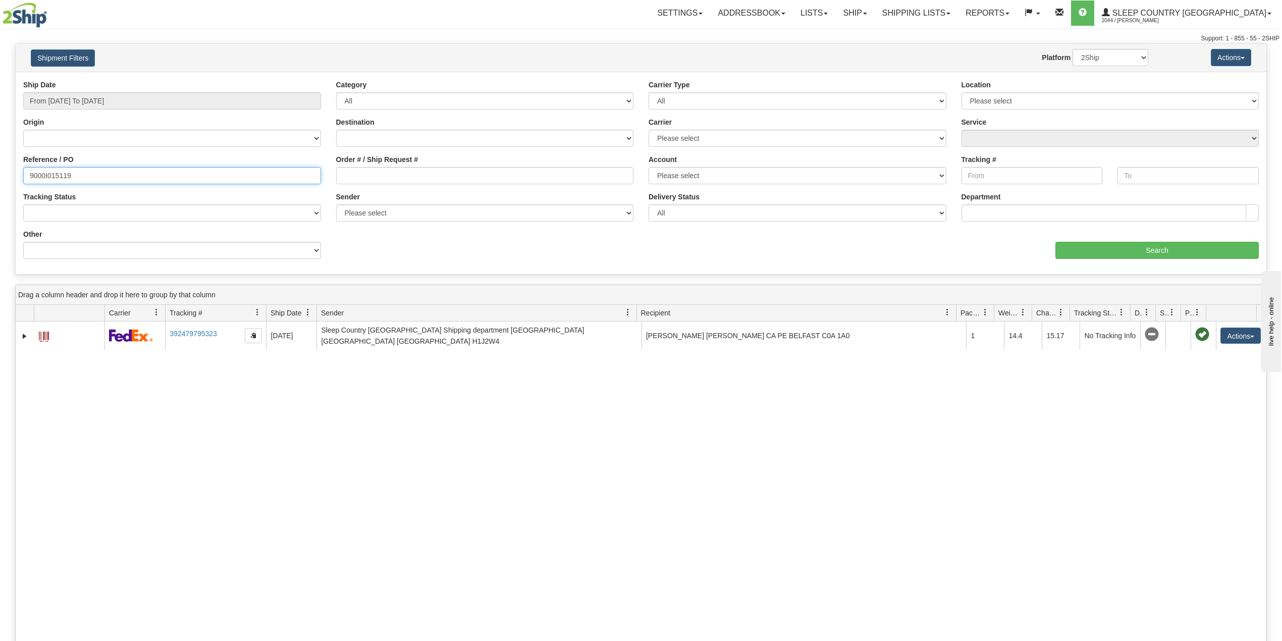
click at [55, 177] on input "9000I015119" at bounding box center [172, 175] width 298 height 17
paste input "02991"
click at [1159, 246] on input "Search" at bounding box center [1156, 250] width 203 height 17
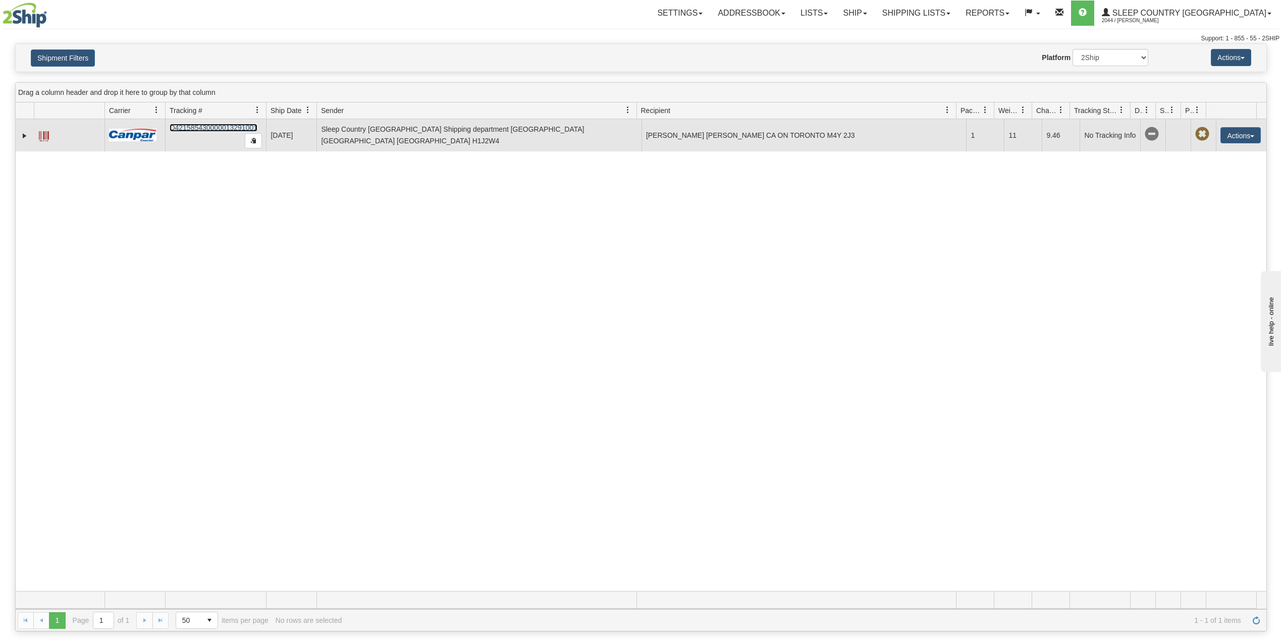
click at [221, 126] on link "D421585430000013291001" at bounding box center [214, 128] width 88 height 8
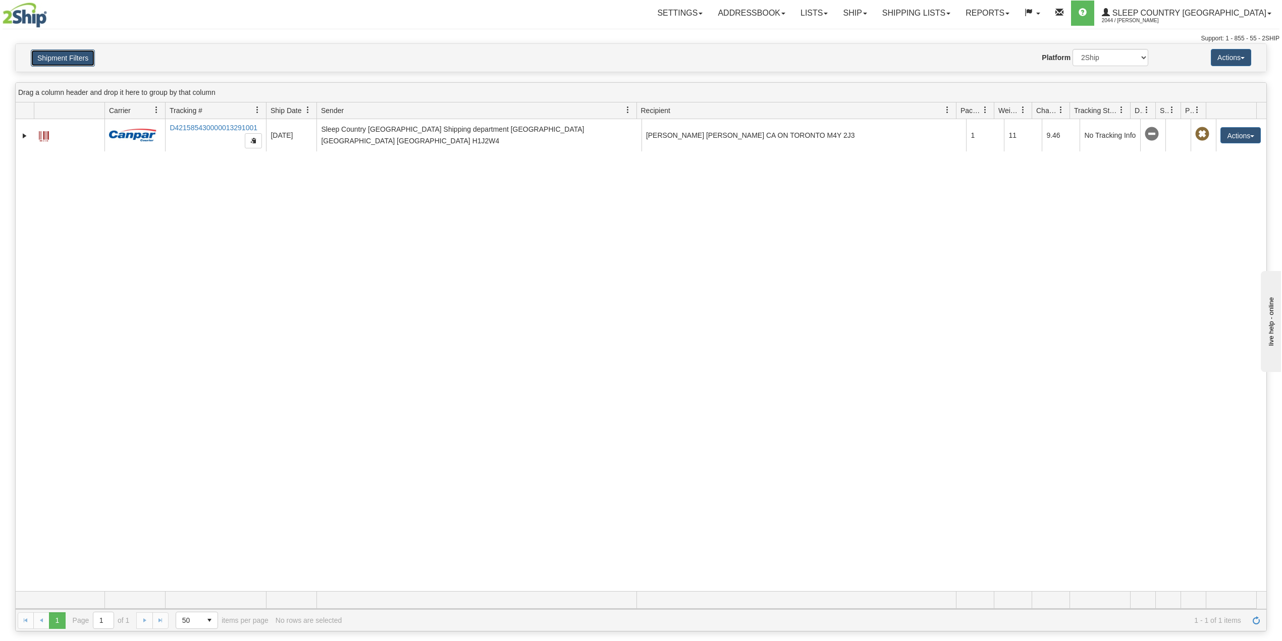
click at [81, 53] on button "Shipment Filters" at bounding box center [63, 57] width 64 height 17
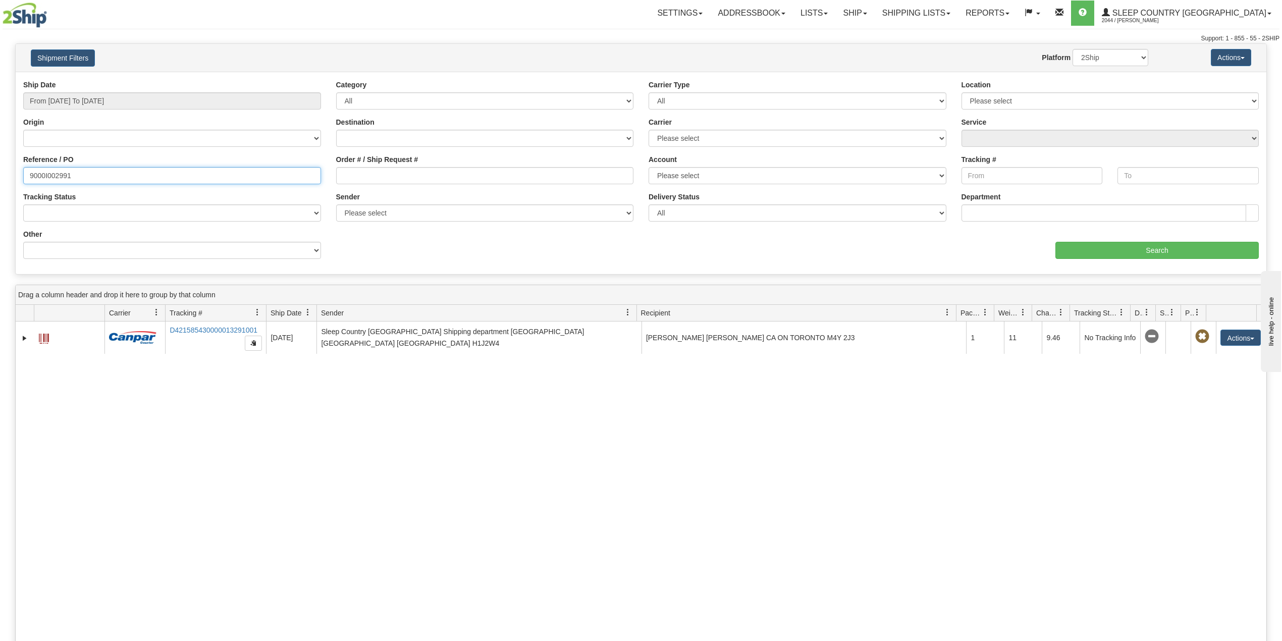
click at [68, 177] on input "9000I002991" at bounding box center [172, 175] width 298 height 17
paste input "H991404"
click at [1133, 251] on input "Search" at bounding box center [1156, 250] width 203 height 17
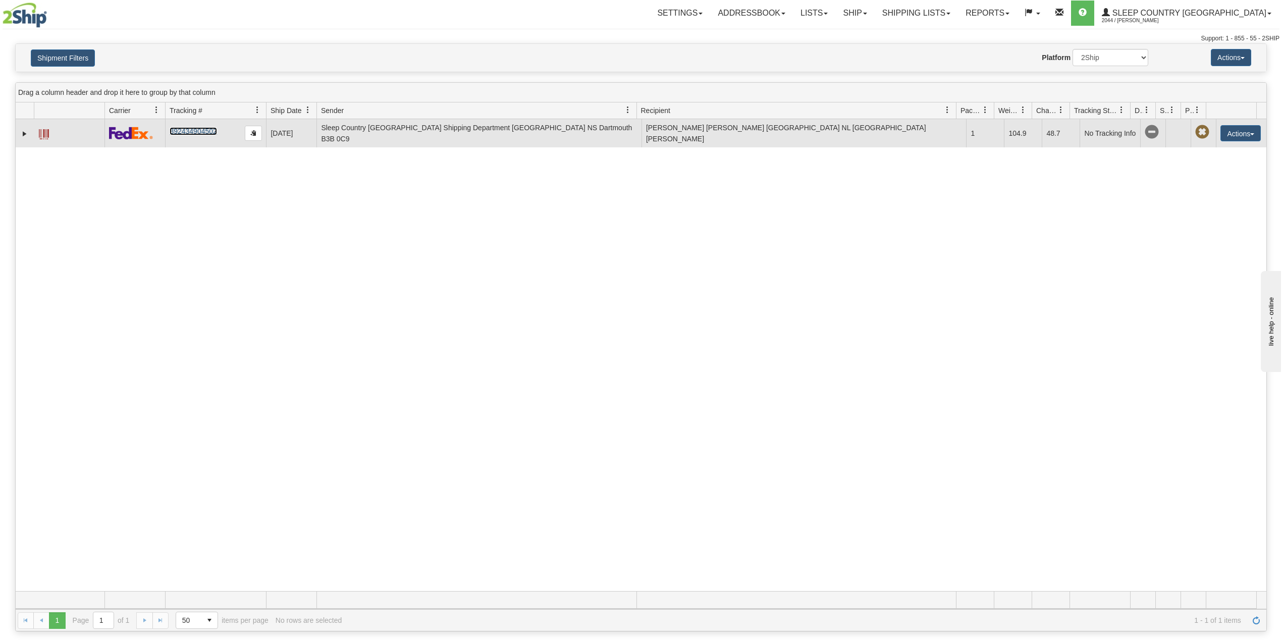
click at [187, 134] on link "392434904502" at bounding box center [193, 131] width 47 height 8
click at [197, 130] on link "392434904502" at bounding box center [193, 131] width 47 height 8
click at [25, 129] on link "Expand" at bounding box center [25, 134] width 10 height 10
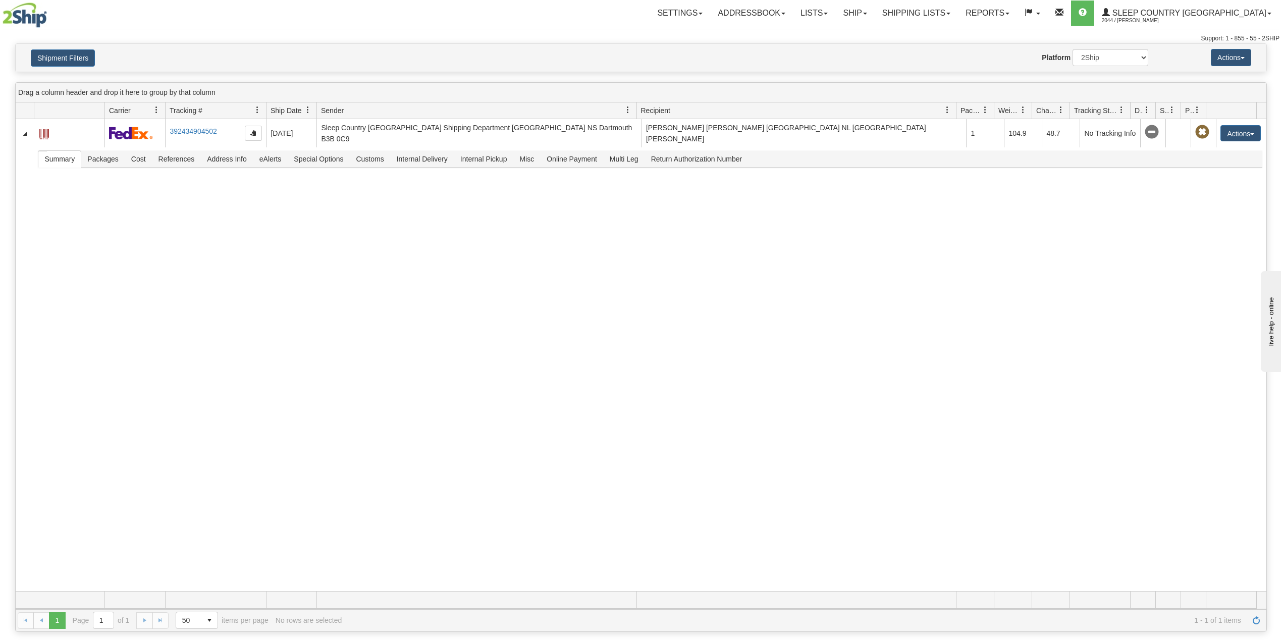
click at [33, 72] on div "Please wait... × Confirm Delete Delete Cancel × Confirm Delete Yes No Cancel × …" at bounding box center [641, 337] width 1282 height 588
click at [66, 50] on button "Shipment Filters" at bounding box center [63, 57] width 64 height 17
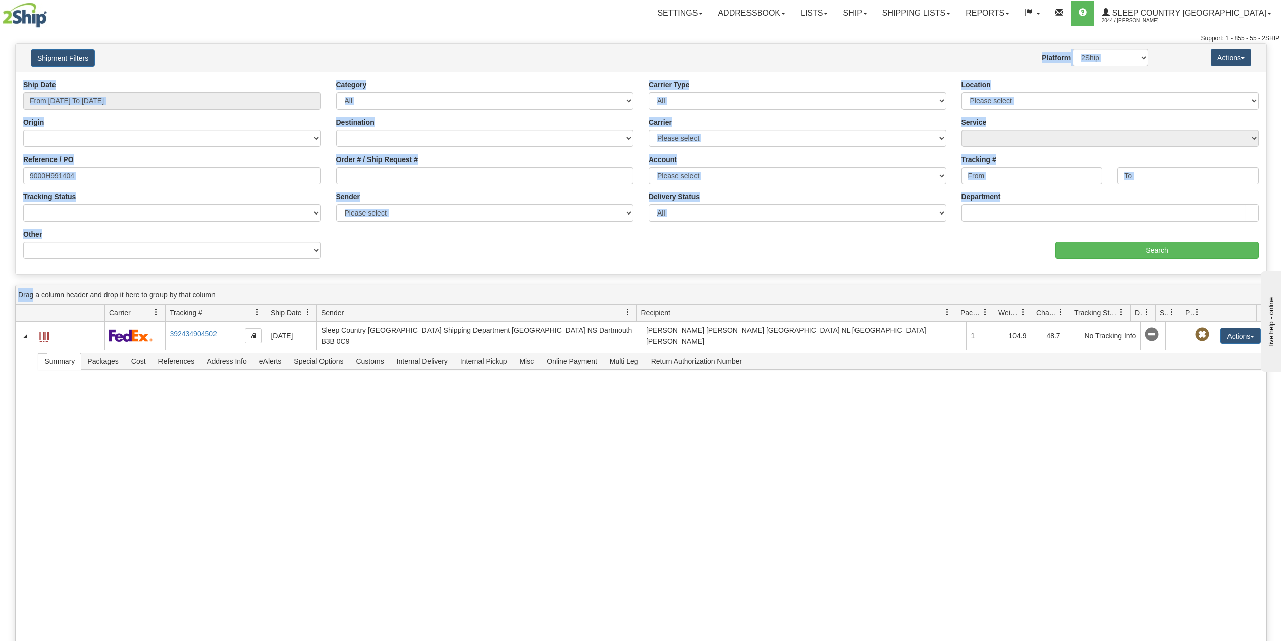
click at [361, 265] on div "Ship Date From 07/28/2025 To 08/26/2025 Category All Inbound Outbound Carrier T…" at bounding box center [641, 173] width 1251 height 187
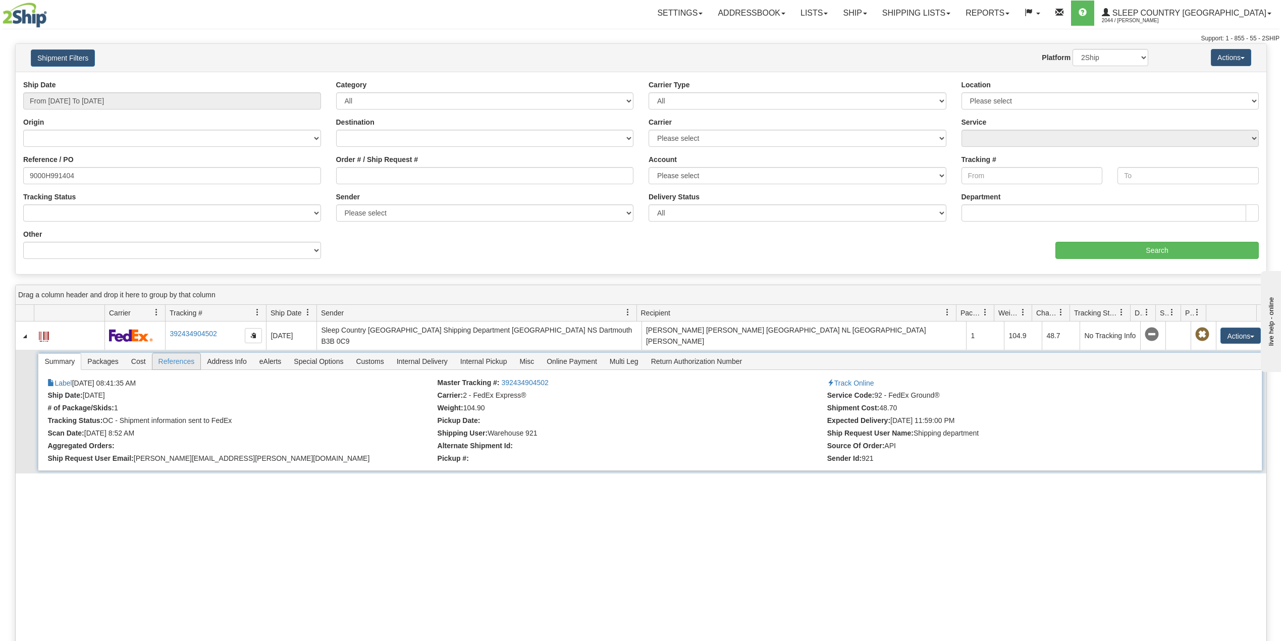
click at [181, 369] on span "References" at bounding box center [176, 361] width 48 height 16
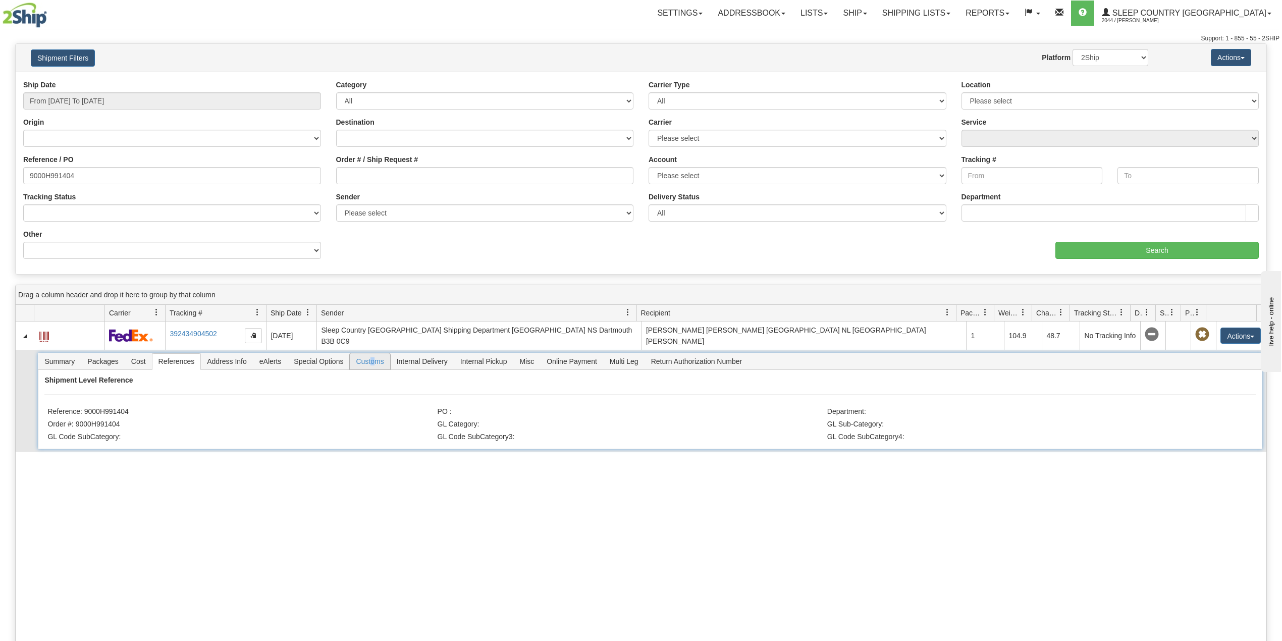
click at [375, 365] on span "Customs" at bounding box center [370, 361] width 40 height 16
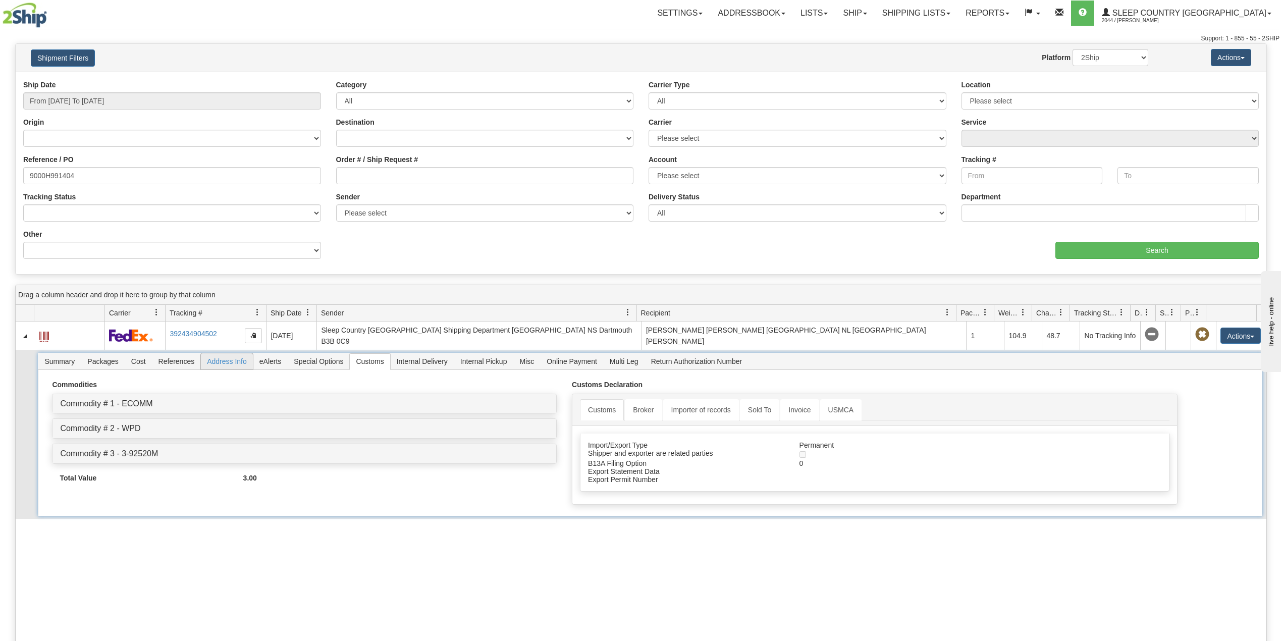
click at [237, 365] on span "Address Info" at bounding box center [227, 361] width 52 height 16
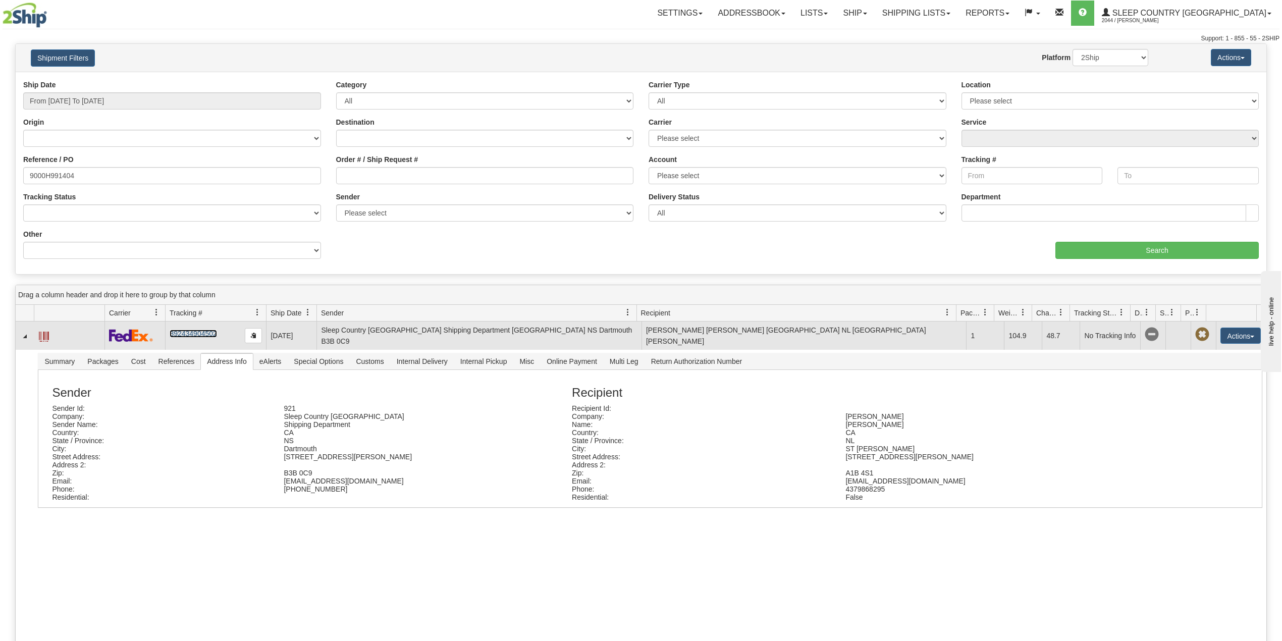
click at [200, 336] on link "392434904502" at bounding box center [193, 334] width 47 height 8
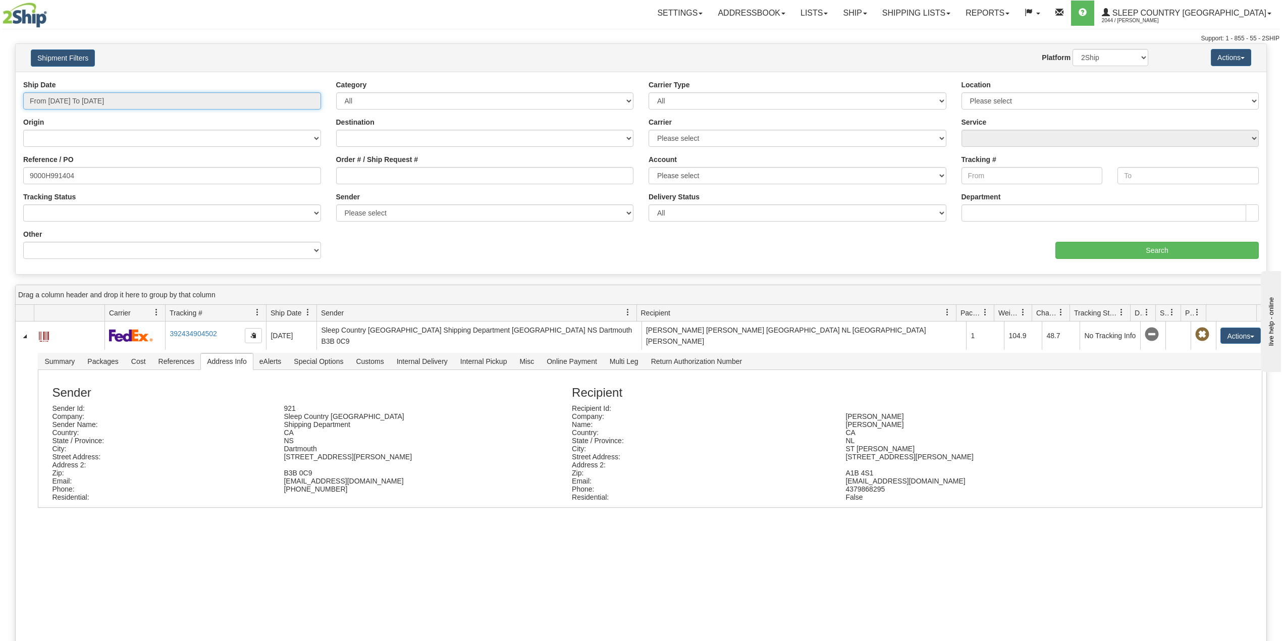
click at [90, 99] on input "From [DATE] To [DATE]" at bounding box center [172, 100] width 298 height 17
click at [160, 179] on input "9000H991404" at bounding box center [172, 175] width 298 height 17
click at [70, 175] on input "9000H991404" at bounding box center [172, 175] width 298 height 17
paste input "2I029693"
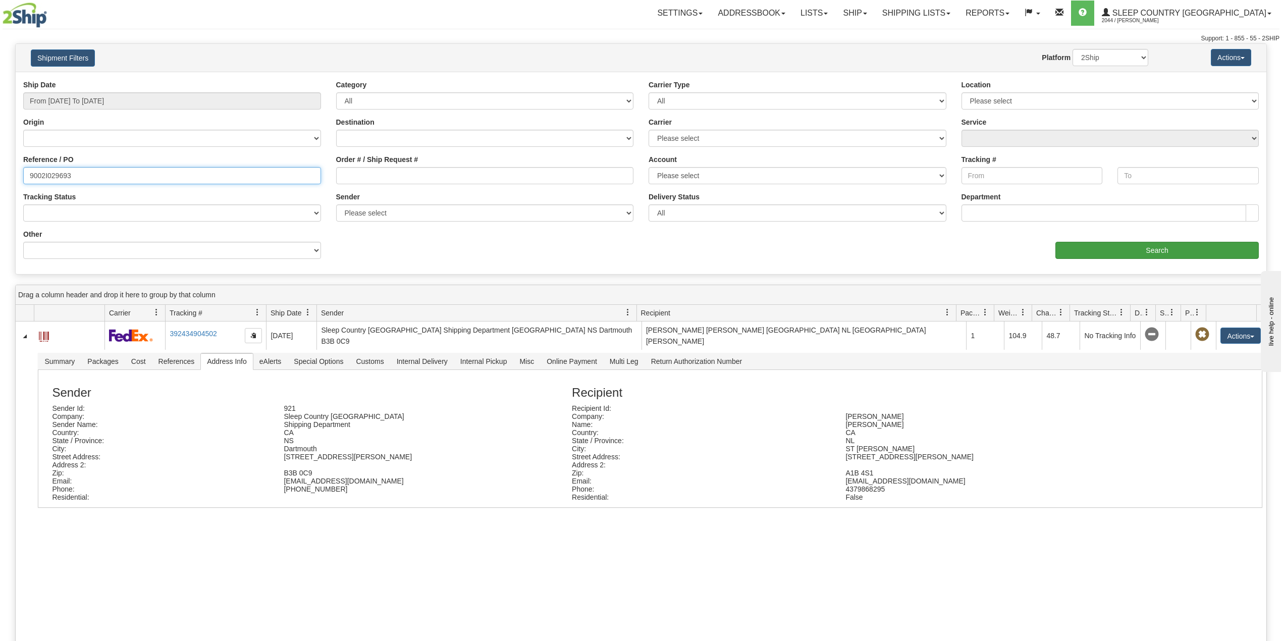
type input "9002I029693"
click at [1100, 247] on input "Search" at bounding box center [1156, 250] width 203 height 17
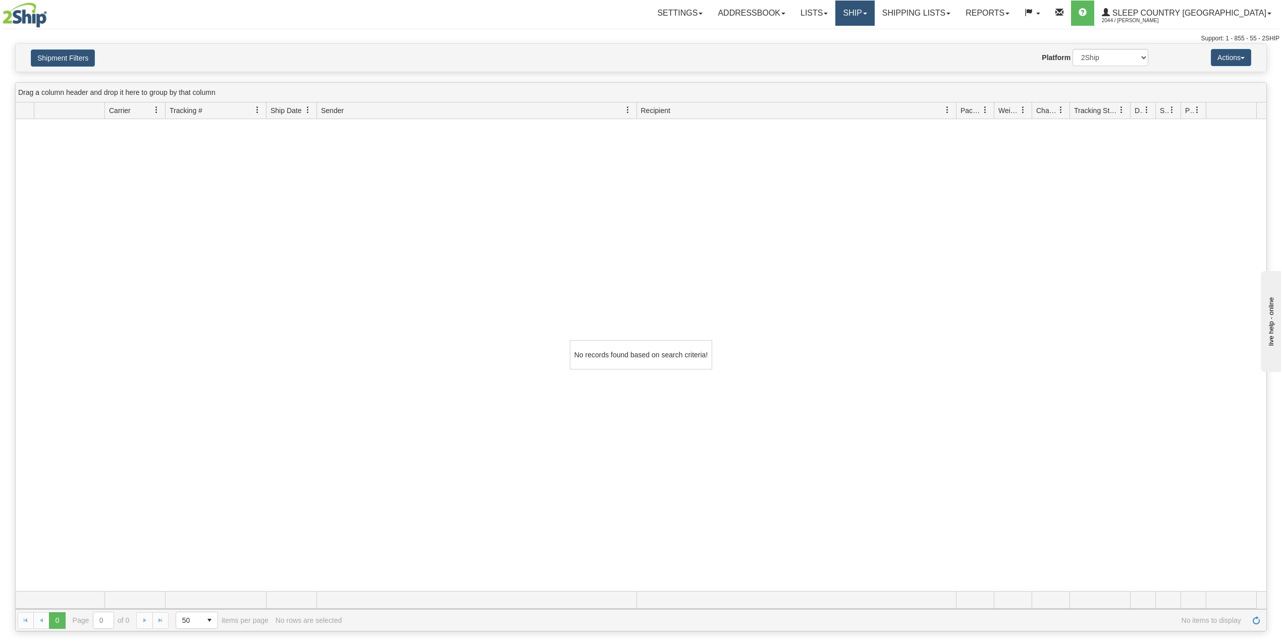
click at [874, 14] on link "Ship" at bounding box center [854, 13] width 39 height 25
click at [958, 13] on link "Shipping lists" at bounding box center [916, 13] width 83 height 25
click at [874, 15] on link "Ship" at bounding box center [854, 13] width 39 height 25
click at [864, 46] on span "OnHold / Order Queue" at bounding box center [828, 48] width 71 height 8
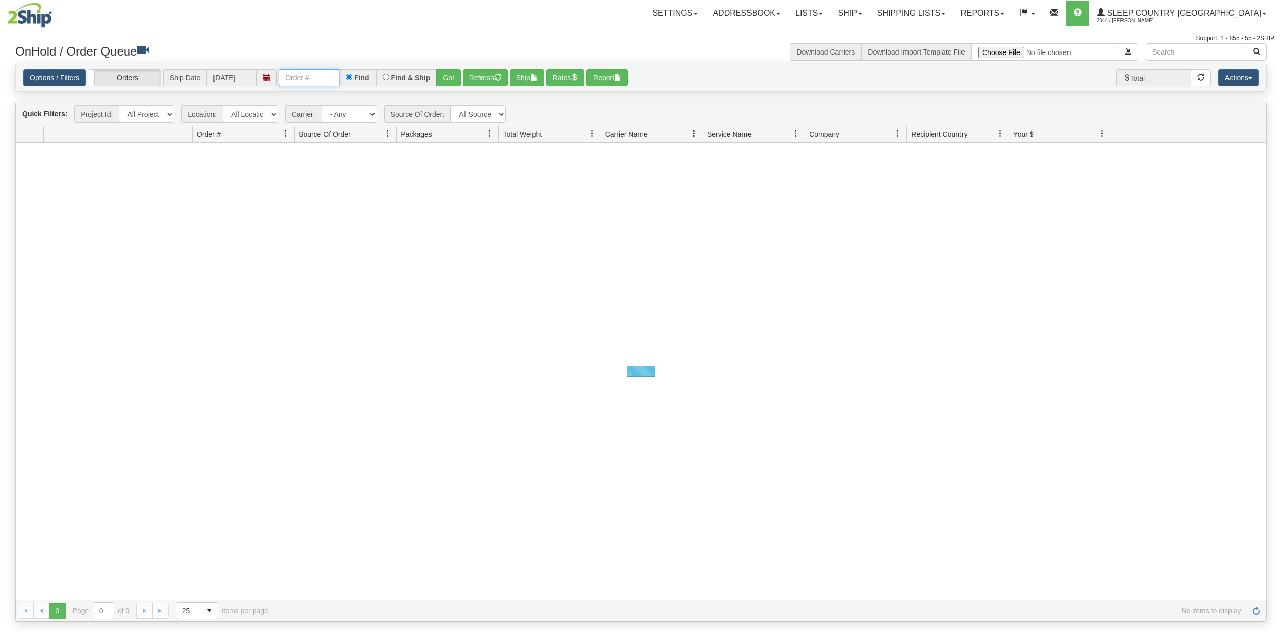
click at [319, 82] on input "text" at bounding box center [309, 77] width 61 height 17
paste input "9002I029693"
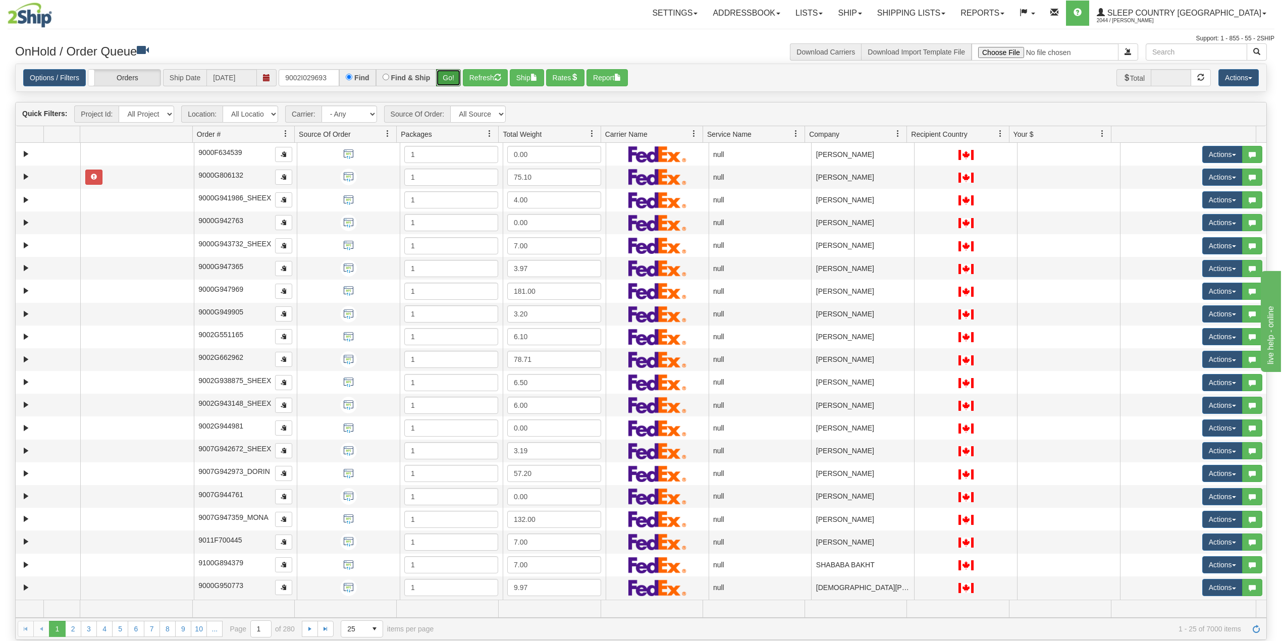
drag, startPoint x: 449, startPoint y: 78, endPoint x: 459, endPoint y: 48, distance: 30.8
click at [449, 78] on button "Go!" at bounding box center [448, 77] width 25 height 17
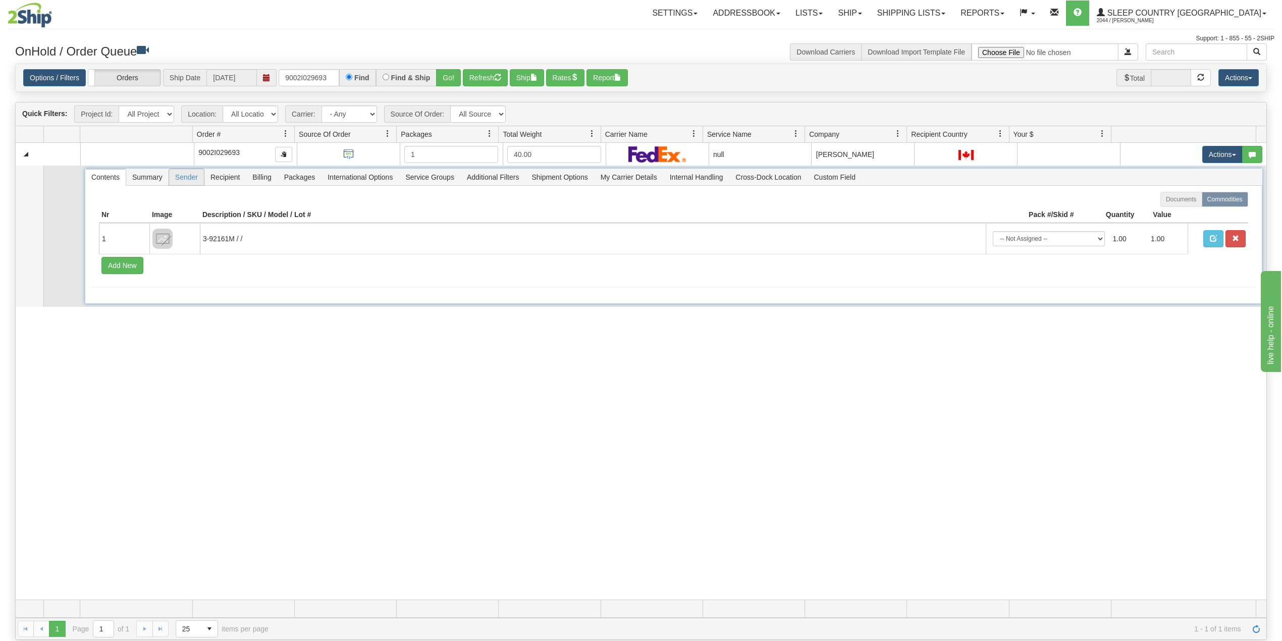
click at [182, 180] on span "Sender" at bounding box center [186, 177] width 35 height 16
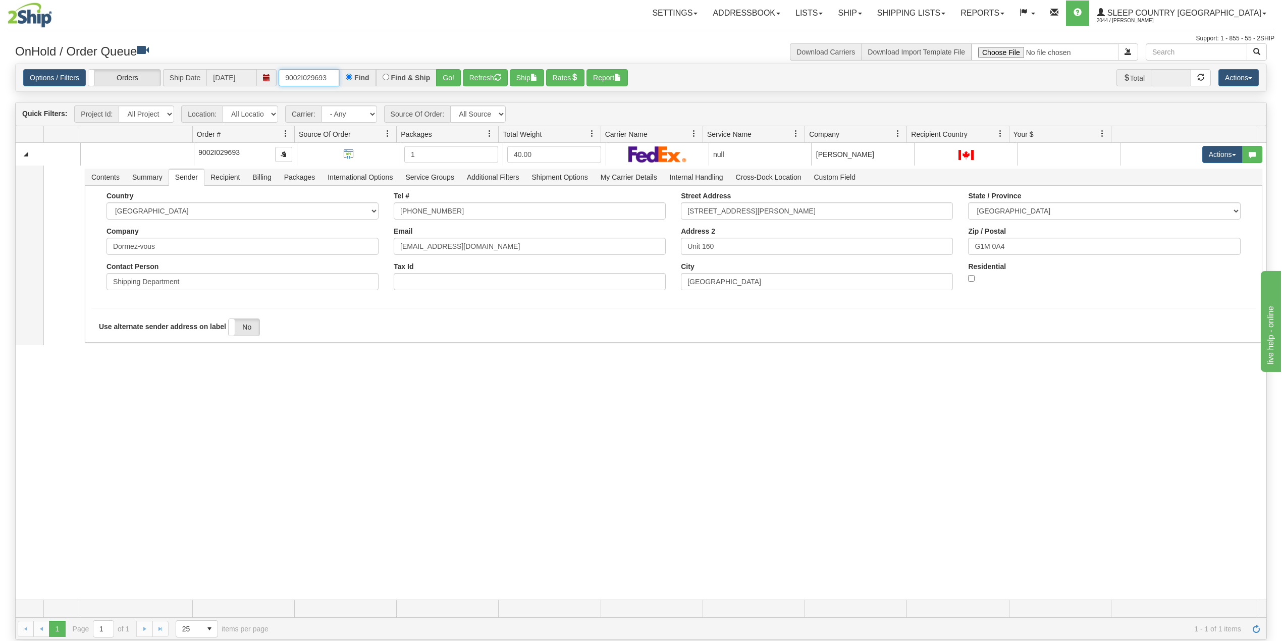
click at [316, 80] on input "9002I029693" at bounding box center [309, 77] width 61 height 17
click at [316, 79] on input "9002I029693" at bounding box center [309, 77] width 61 height 17
paste input "0I027995"
click at [453, 77] on button "Go!" at bounding box center [448, 77] width 25 height 17
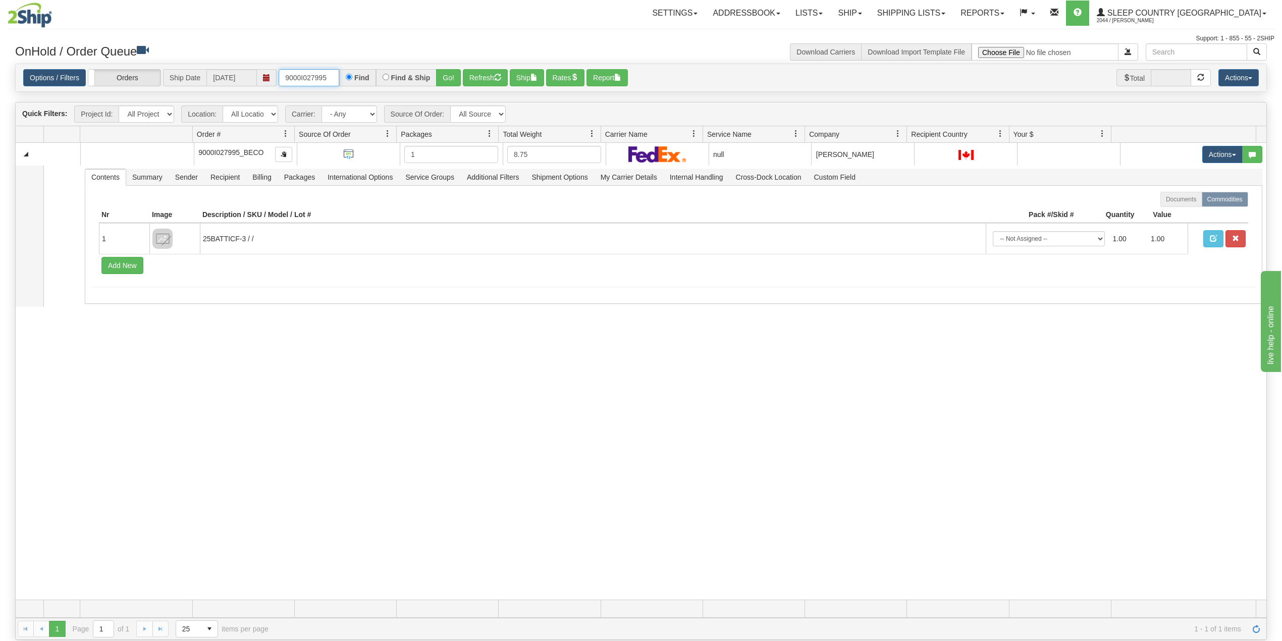
click at [310, 75] on input "9000I027995" at bounding box center [309, 77] width 61 height 17
click at [310, 76] on input "9000I027995" at bounding box center [309, 77] width 61 height 17
paste input "H986224"
click at [453, 77] on button "Go!" at bounding box center [448, 77] width 25 height 17
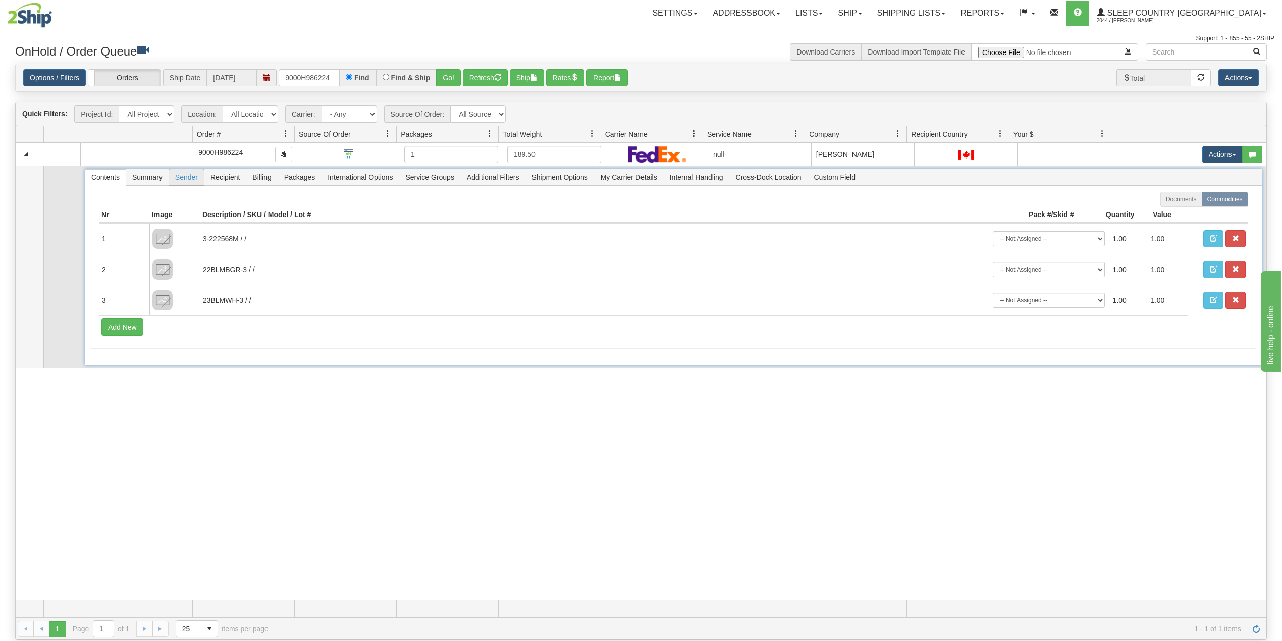
click at [183, 179] on span "Sender" at bounding box center [186, 177] width 35 height 16
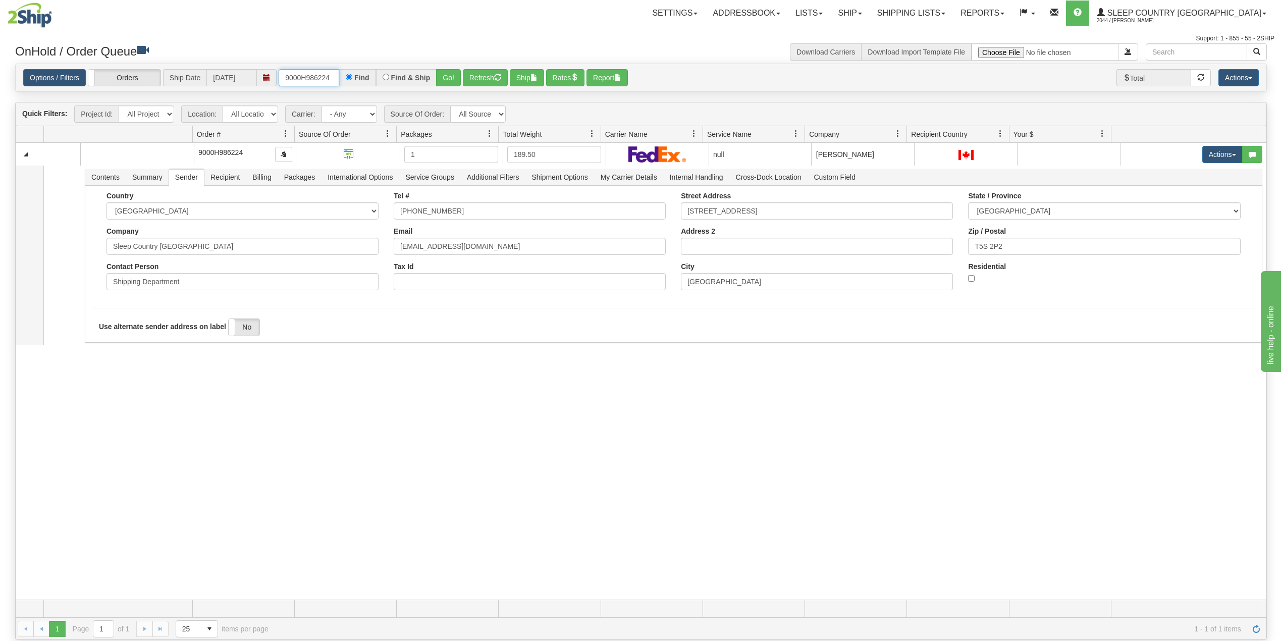
click at [309, 79] on input "9000H986224" at bounding box center [309, 77] width 61 height 17
paste input "I027924"
type input "9000I027924"
click at [450, 75] on button "Go!" at bounding box center [448, 77] width 25 height 17
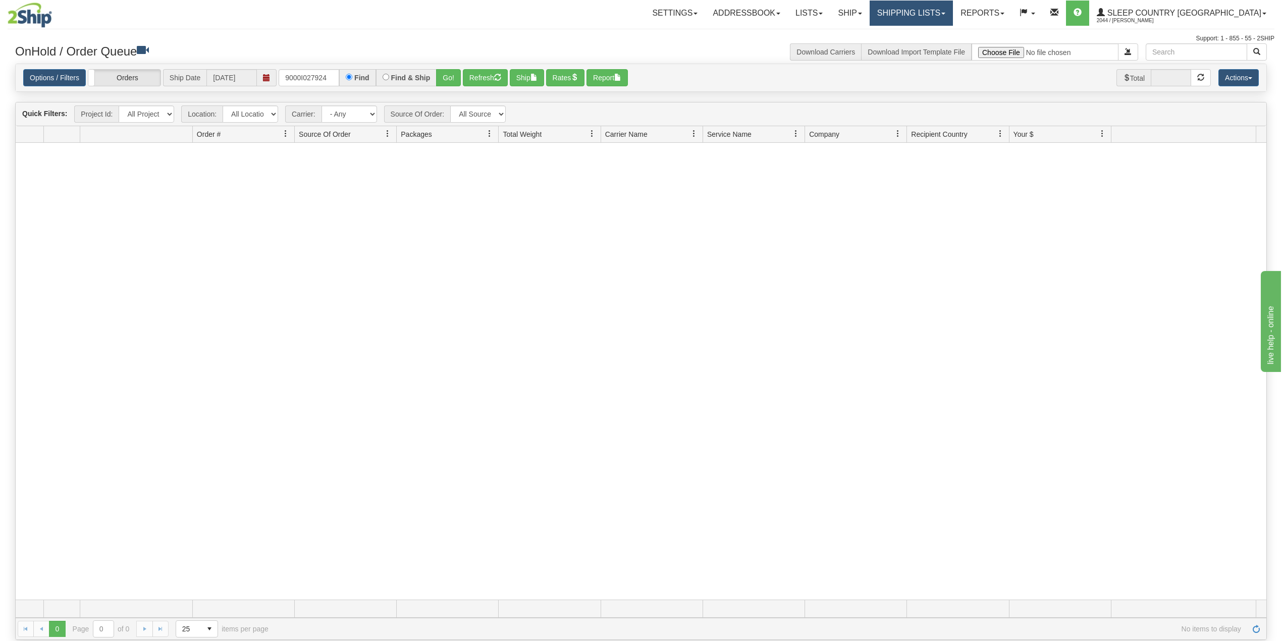
click at [953, 19] on link "Shipping lists" at bounding box center [911, 13] width 83 height 25
click at [941, 45] on span "Search Shipment History" at bounding box center [903, 48] width 78 height 8
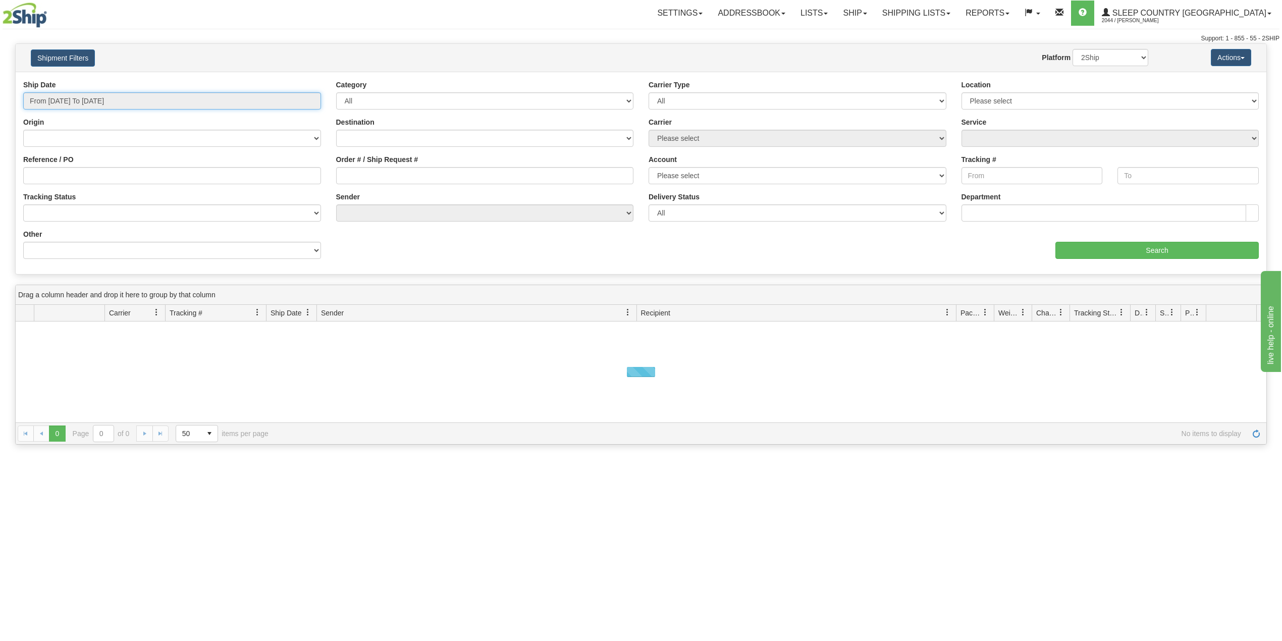
click at [103, 98] on input "From [DATE] To [DATE]" at bounding box center [172, 100] width 298 height 17
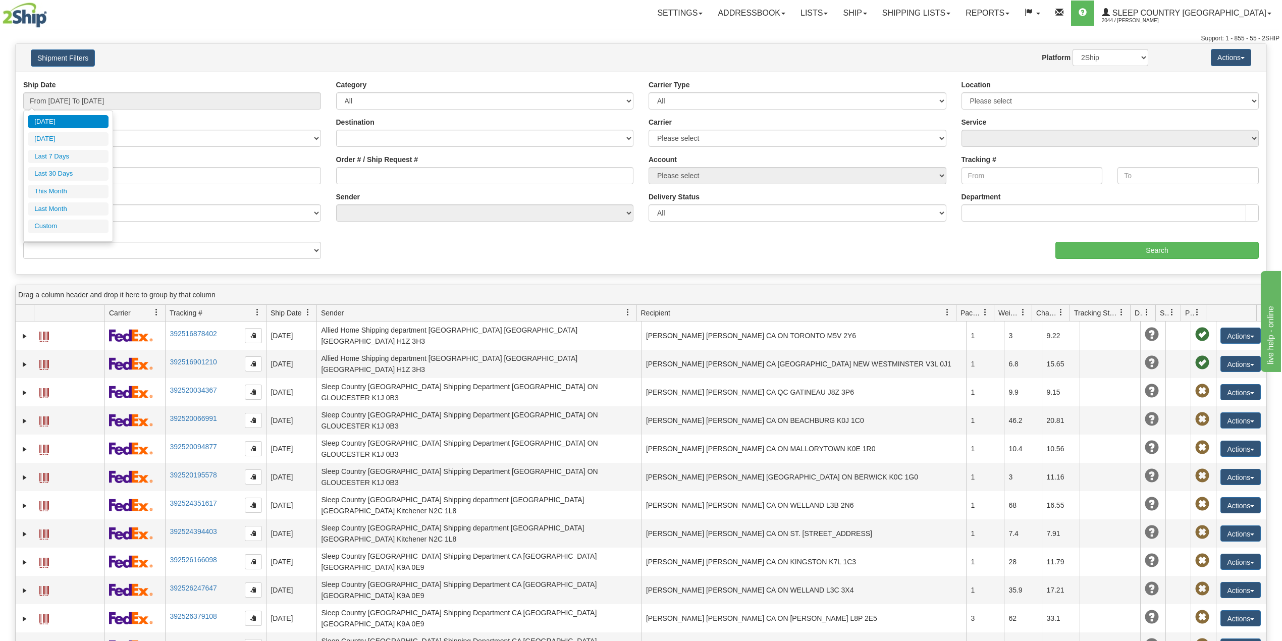
click at [47, 176] on li "Last 30 Days" at bounding box center [68, 174] width 81 height 14
type input "From [DATE] To [DATE]"
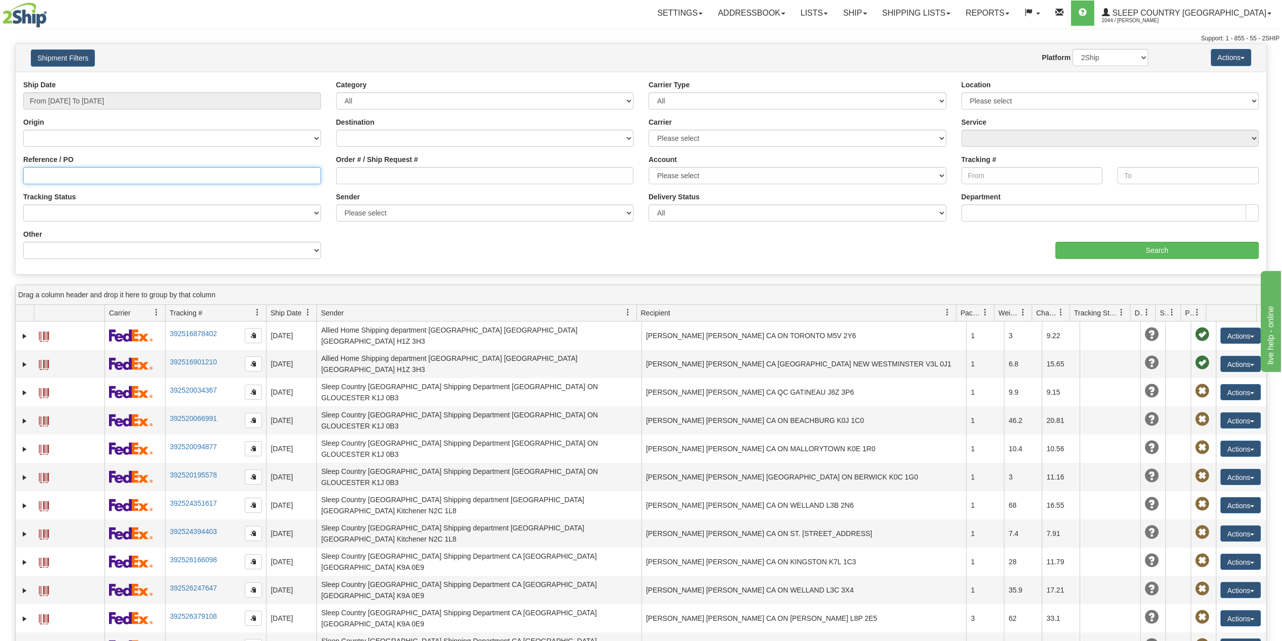
click at [48, 176] on input "Reference / PO" at bounding box center [172, 175] width 298 height 17
paste input "9000I027924"
click at [1140, 247] on input "Search" at bounding box center [1156, 250] width 203 height 17
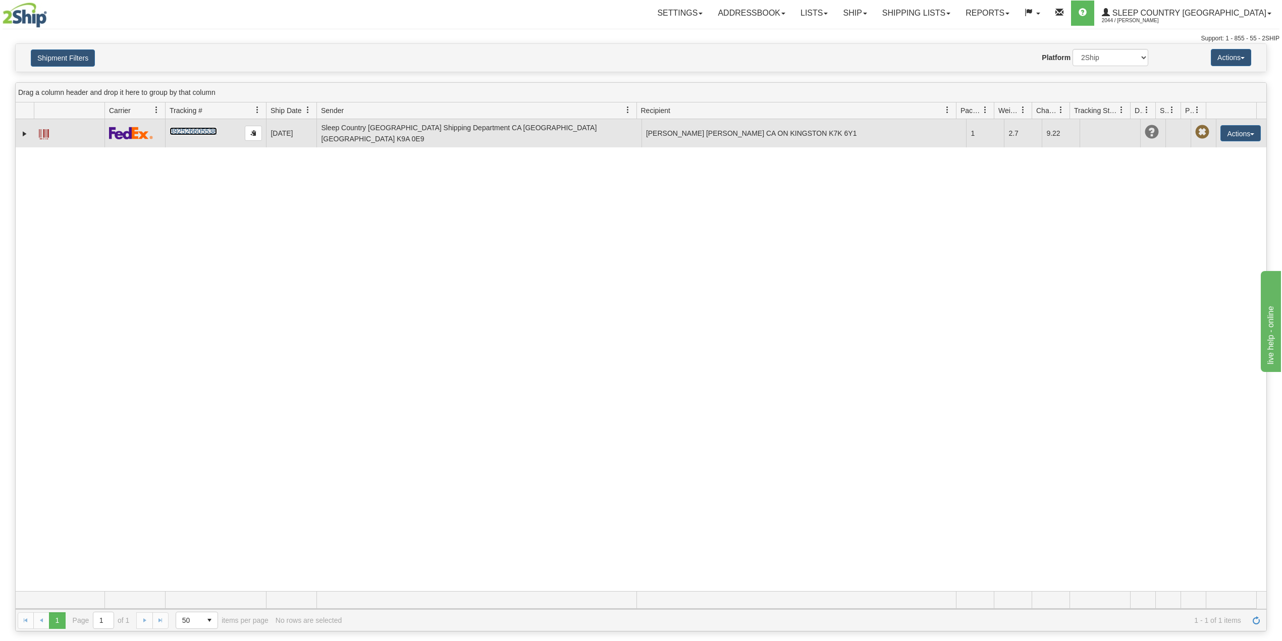
click at [192, 131] on link "392526605538" at bounding box center [193, 131] width 47 height 8
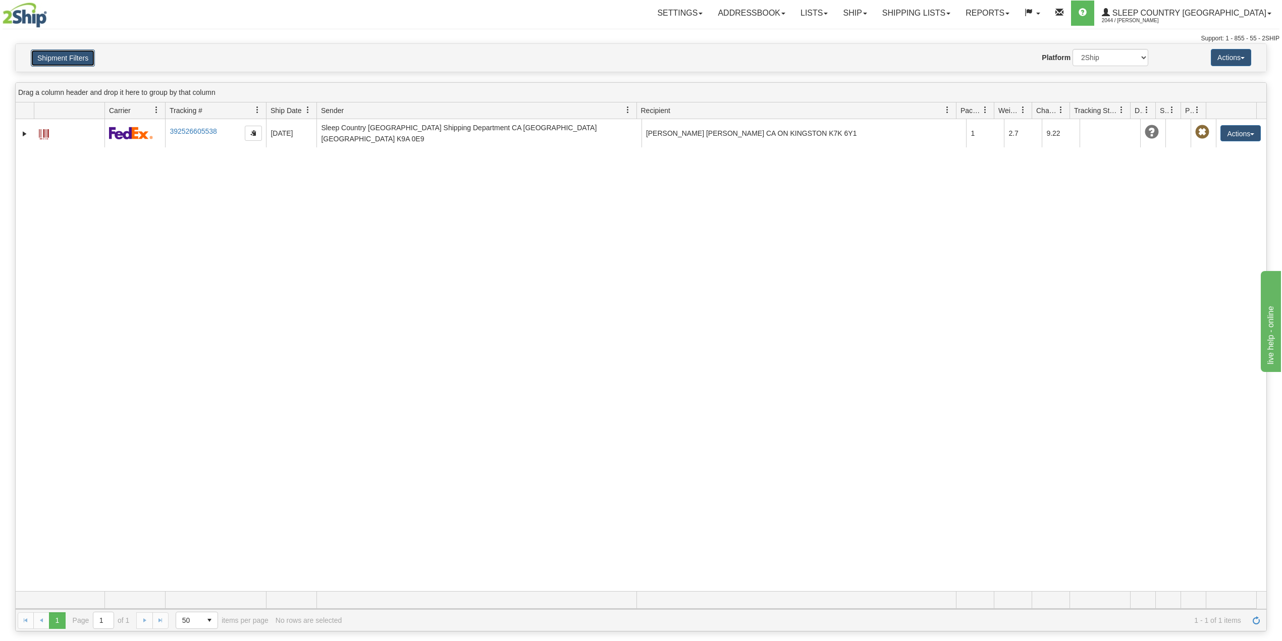
click at [79, 58] on button "Shipment Filters" at bounding box center [63, 57] width 64 height 17
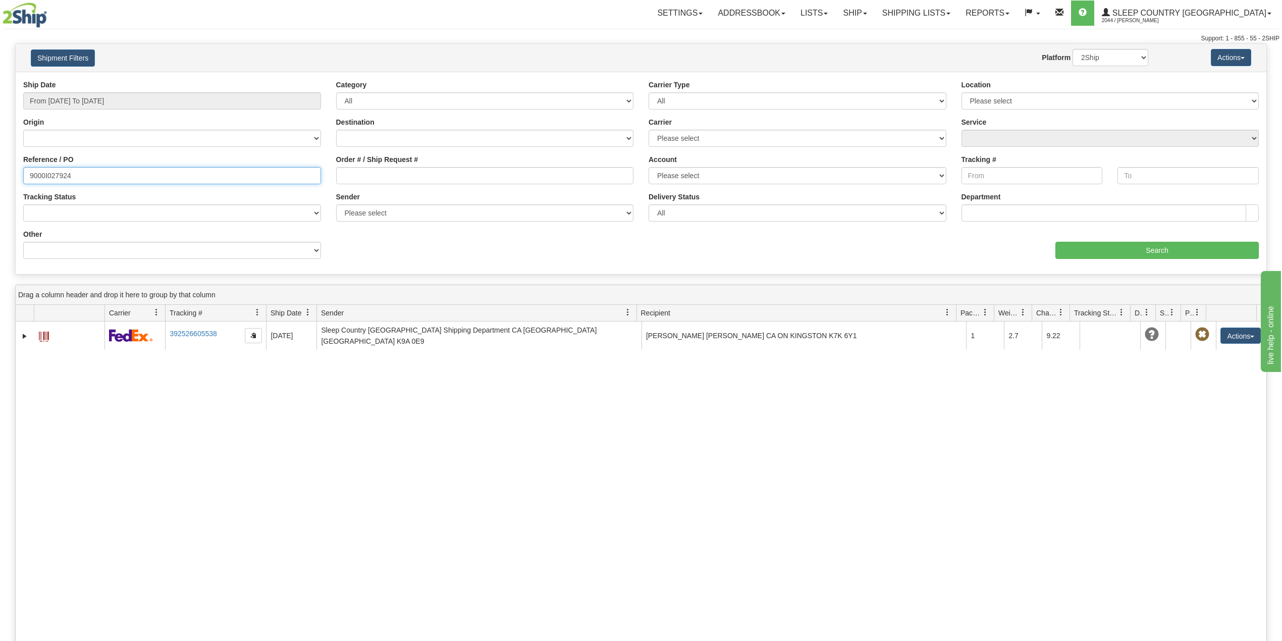
click at [63, 174] on input "9000I027924" at bounding box center [172, 175] width 298 height 17
paste input "8I016750"
type input "9008I016750"
click at [1179, 249] on input "Search" at bounding box center [1156, 250] width 203 height 17
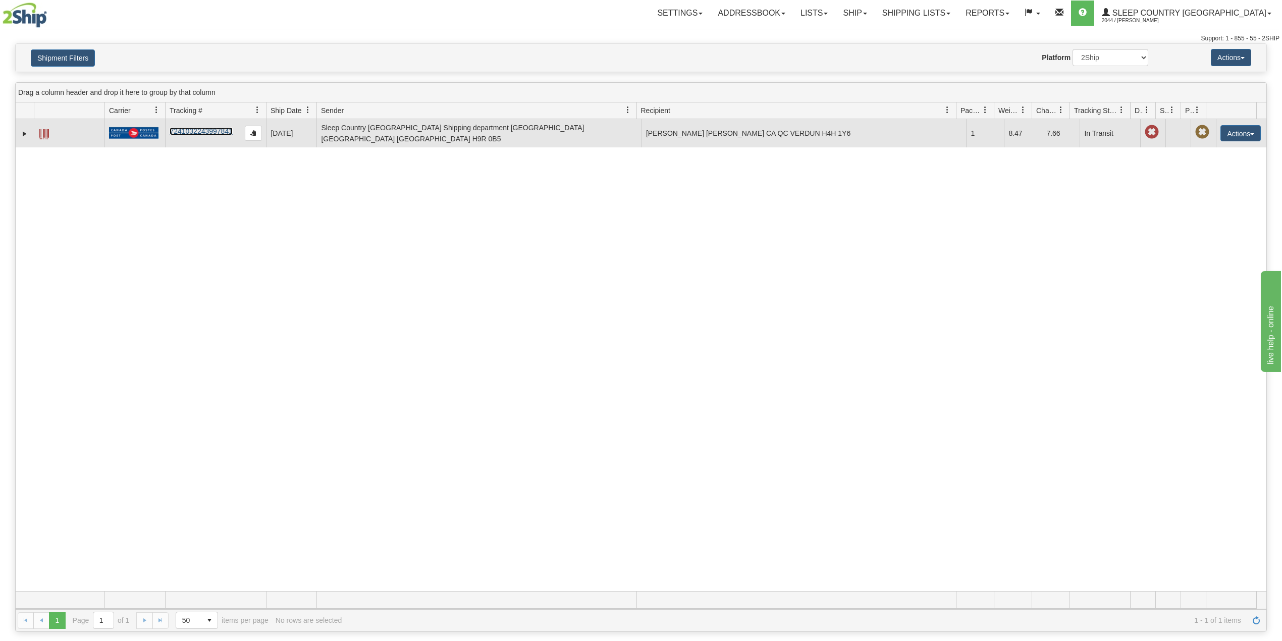
click at [198, 129] on link "7241032243997841" at bounding box center [201, 131] width 63 height 8
